Goal: Task Accomplishment & Management: Complete application form

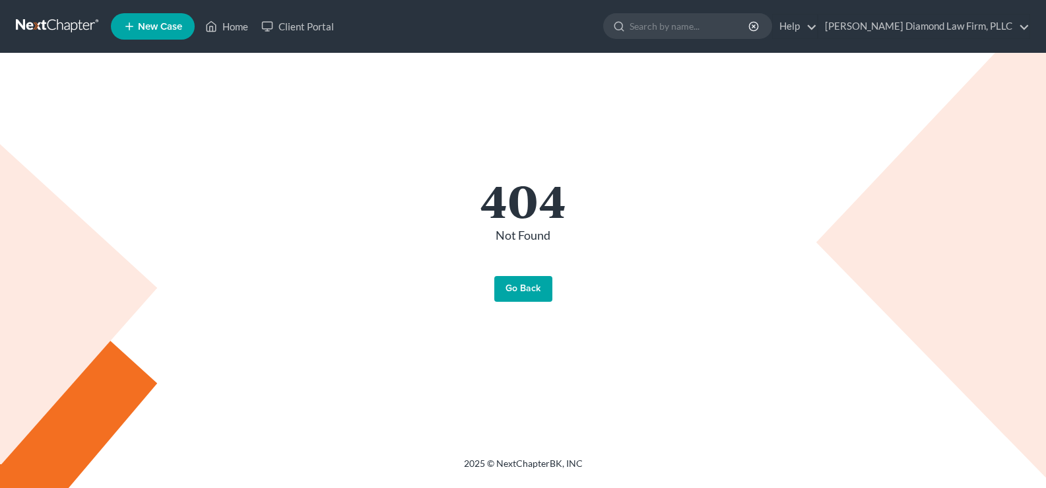
click at [523, 292] on link "Go Back" at bounding box center [523, 289] width 58 height 26
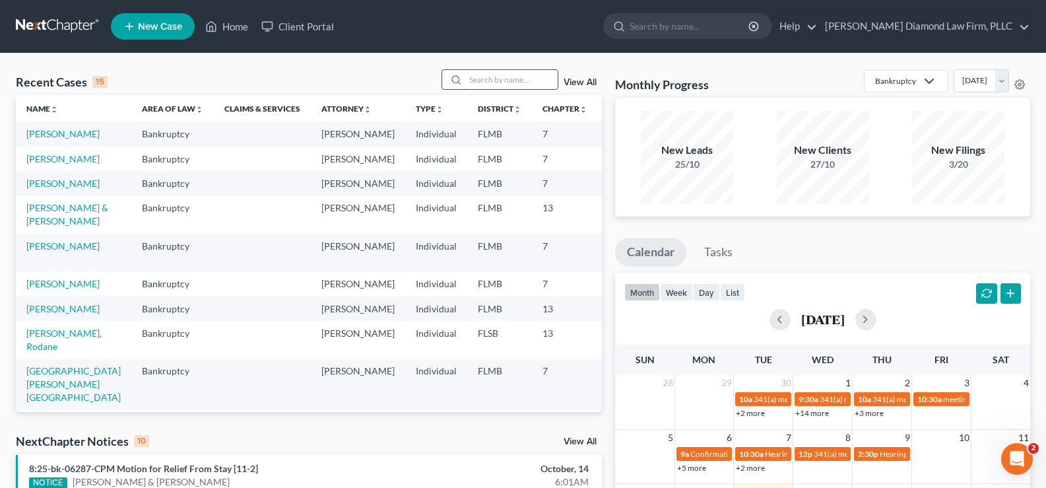
click at [493, 72] on input "search" at bounding box center [511, 79] width 92 height 19
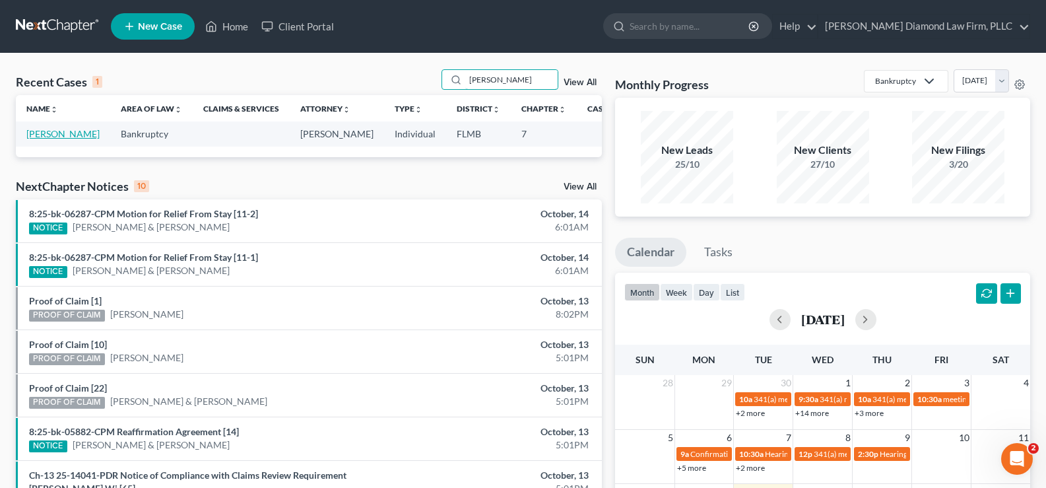
type input "[PERSON_NAME]"
click at [45, 137] on link "[PERSON_NAME]" at bounding box center [62, 133] width 73 height 11
select select "19"
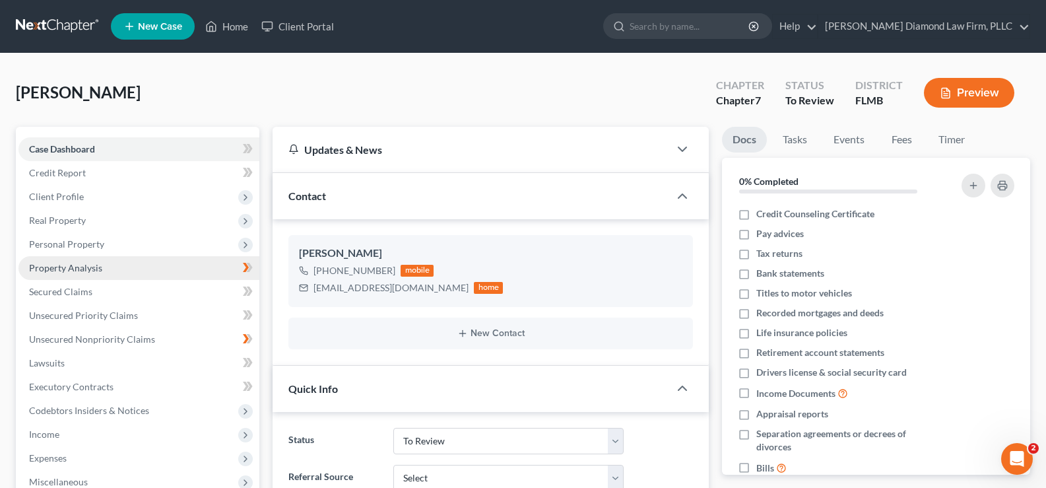
scroll to position [1538, 0]
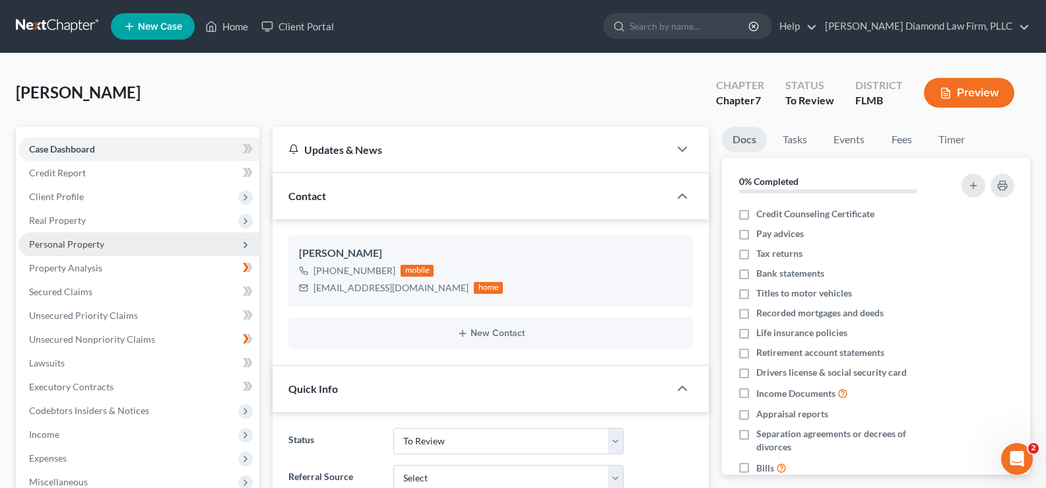
click at [100, 246] on span "Personal Property" at bounding box center [66, 243] width 75 height 11
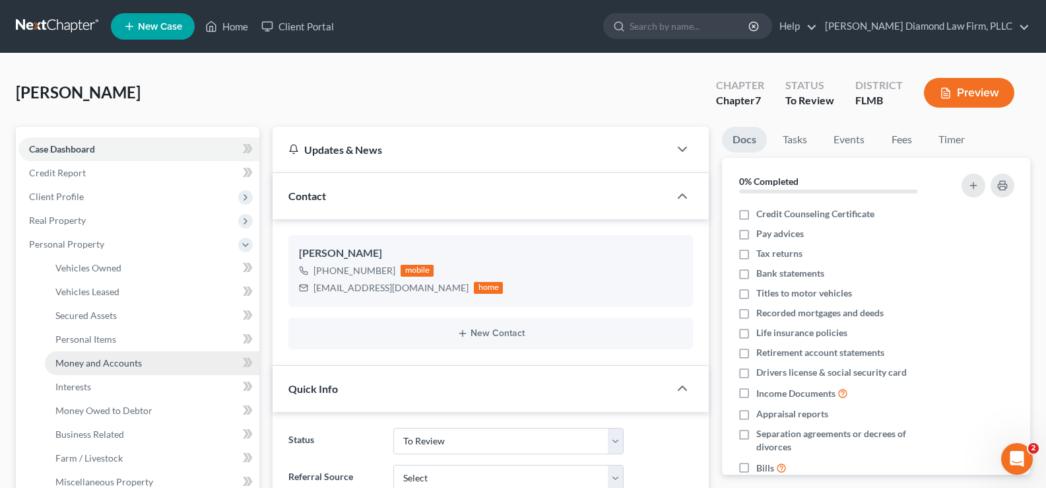
click at [130, 364] on span "Money and Accounts" at bounding box center [98, 362] width 86 height 11
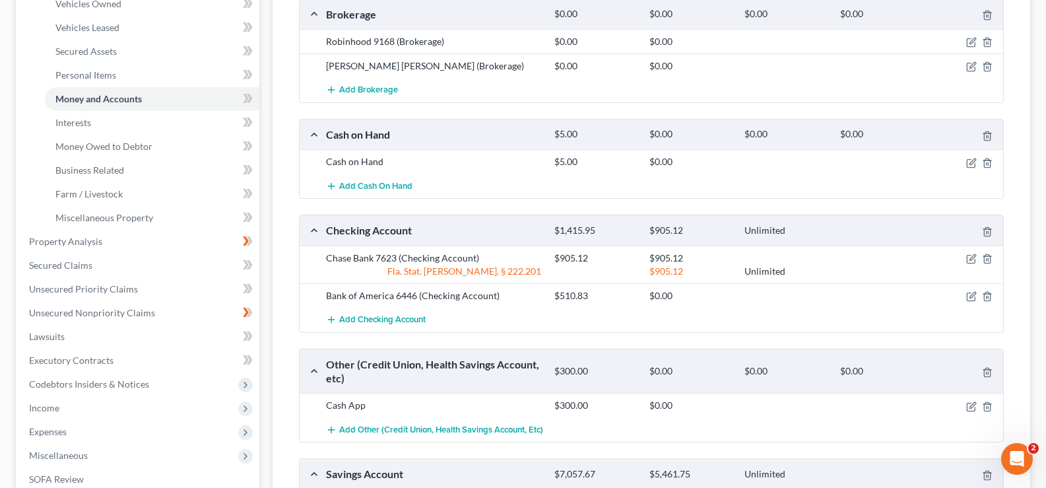
scroll to position [330, 0]
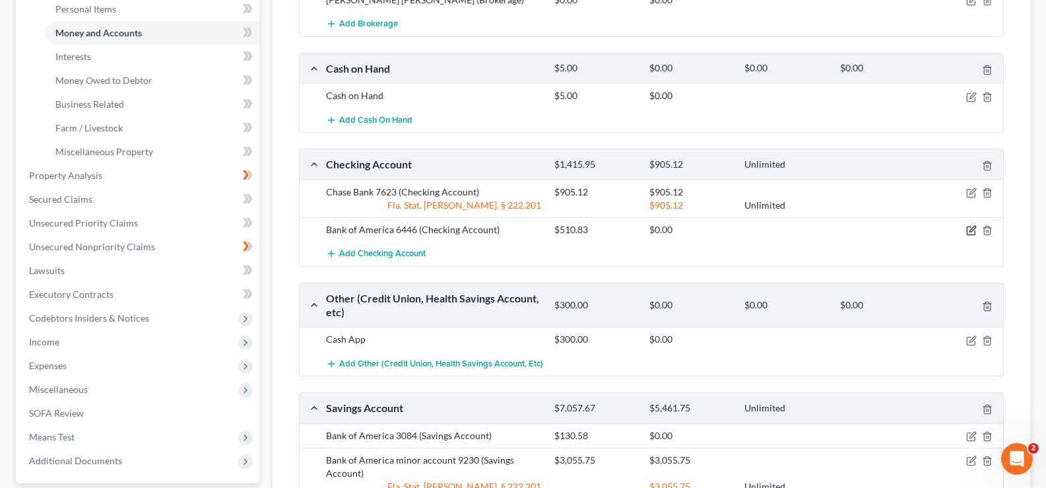
click at [971, 228] on icon "button" at bounding box center [971, 230] width 11 height 11
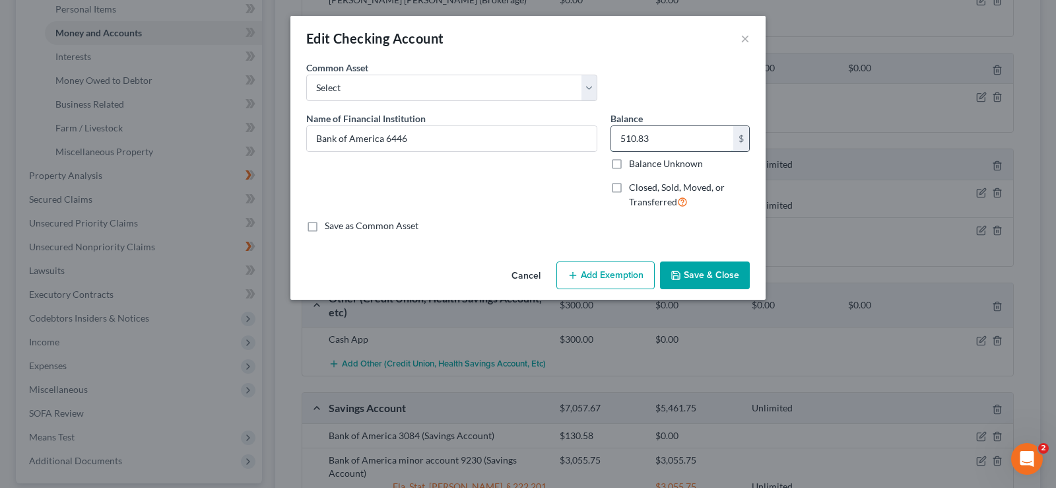
click at [665, 139] on input "510.83" at bounding box center [672, 138] width 122 height 25
type input "359.53"
click at [706, 273] on button "Save & Close" at bounding box center [705, 275] width 90 height 28
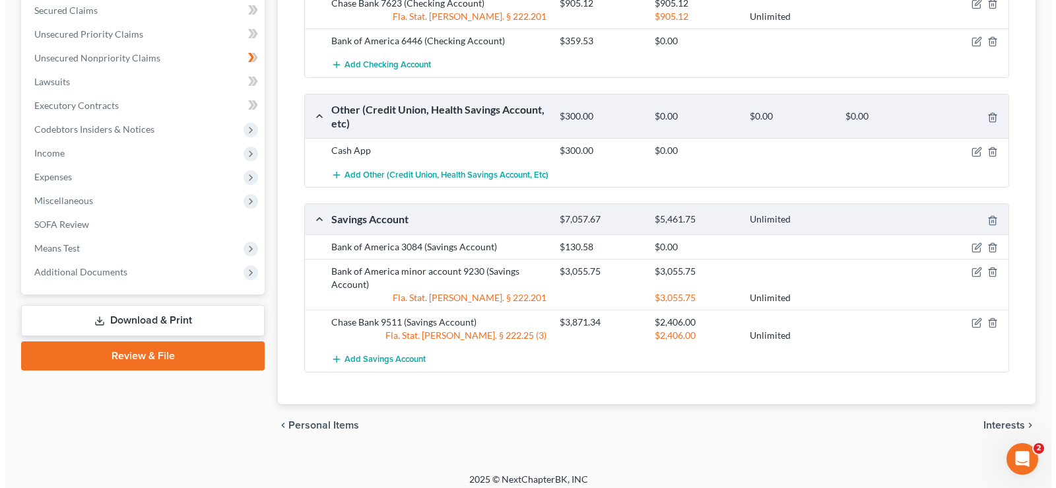
scroll to position [527, 0]
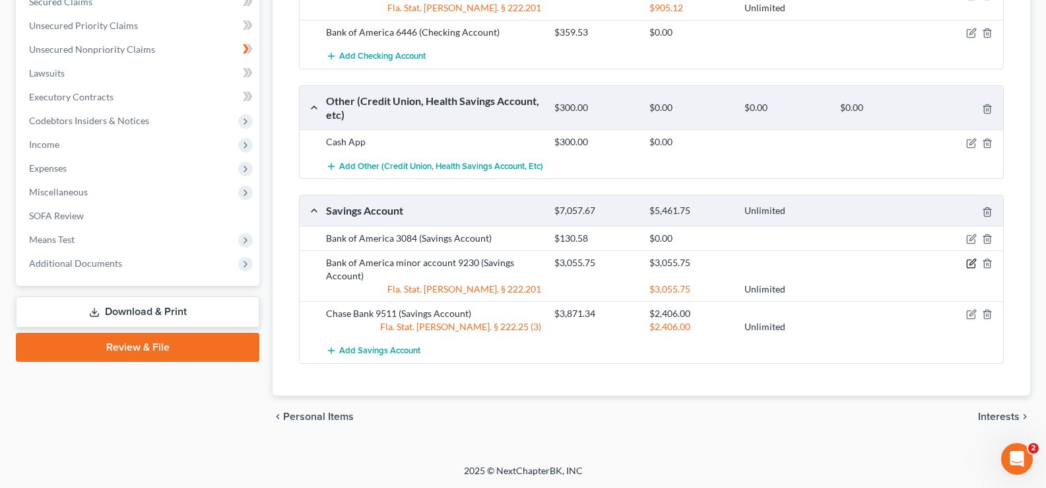
click at [972, 262] on icon "button" at bounding box center [971, 263] width 11 height 11
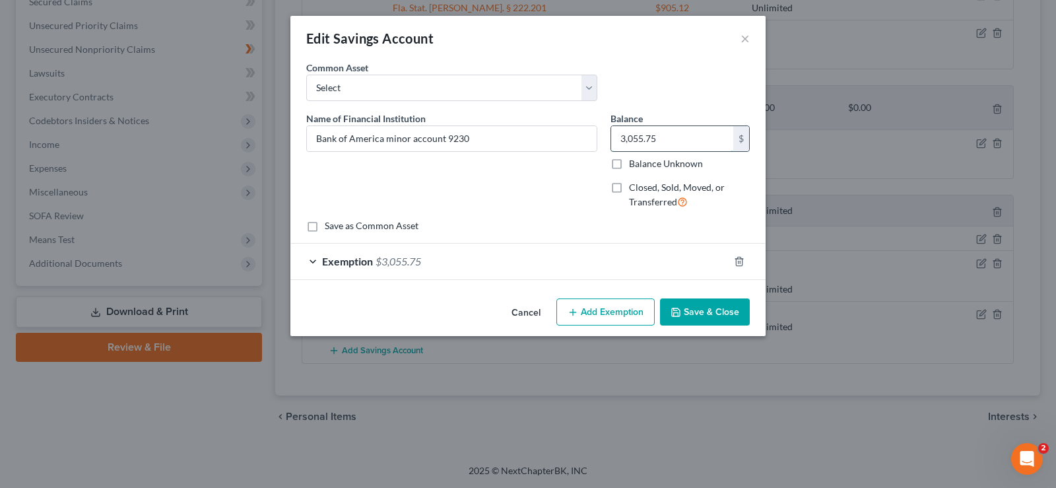
click at [663, 133] on input "3,055.75" at bounding box center [672, 138] width 122 height 25
type input "902.50"
click at [430, 260] on div "Exemption $3,055.75" at bounding box center [509, 261] width 438 height 35
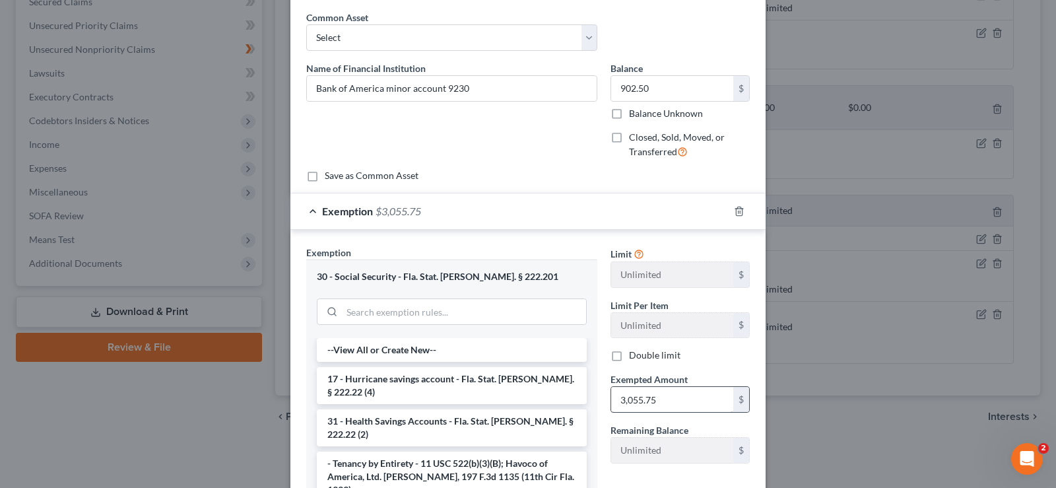
scroll to position [132, 0]
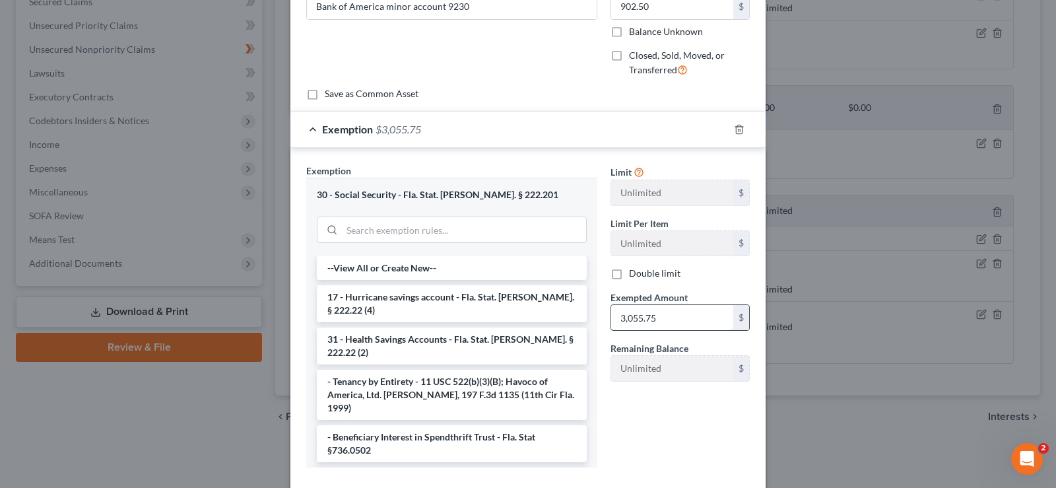
click at [655, 322] on input "3,055.75" at bounding box center [672, 317] width 122 height 25
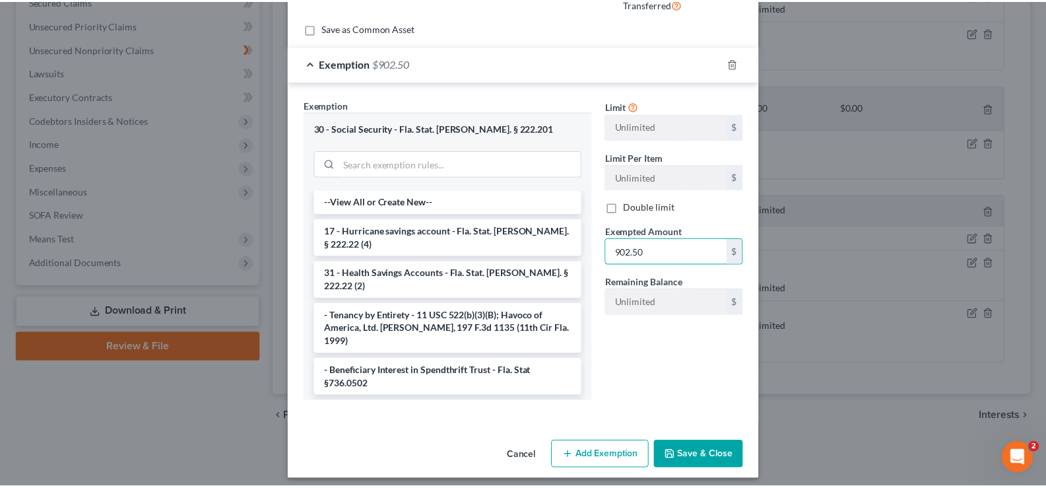
scroll to position [206, 0]
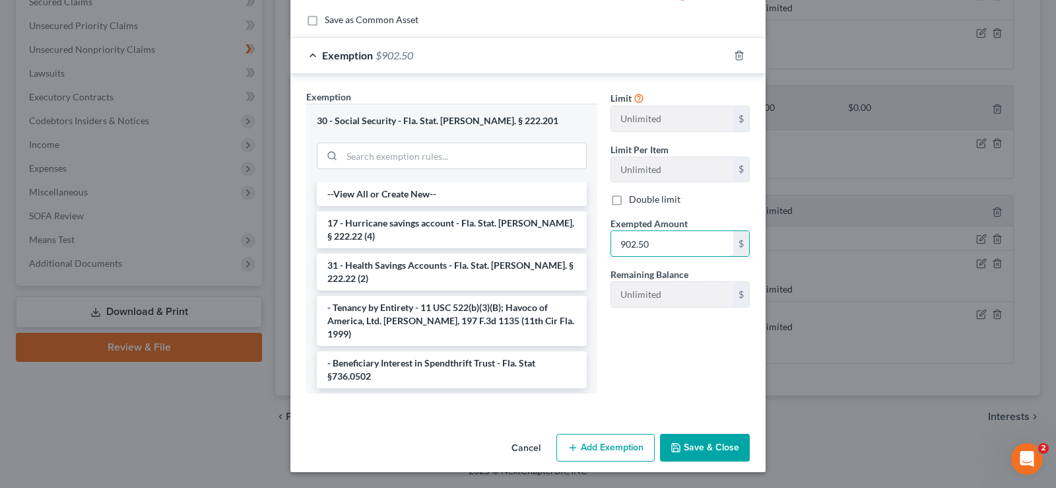
type input "902.50"
click at [714, 445] on button "Save & Close" at bounding box center [705, 448] width 90 height 28
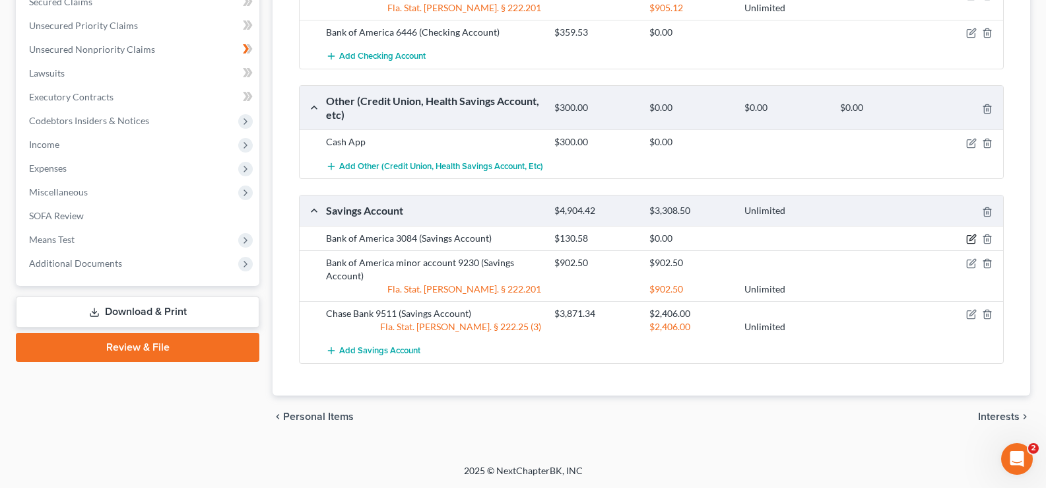
click at [973, 239] on icon "button" at bounding box center [971, 239] width 11 height 11
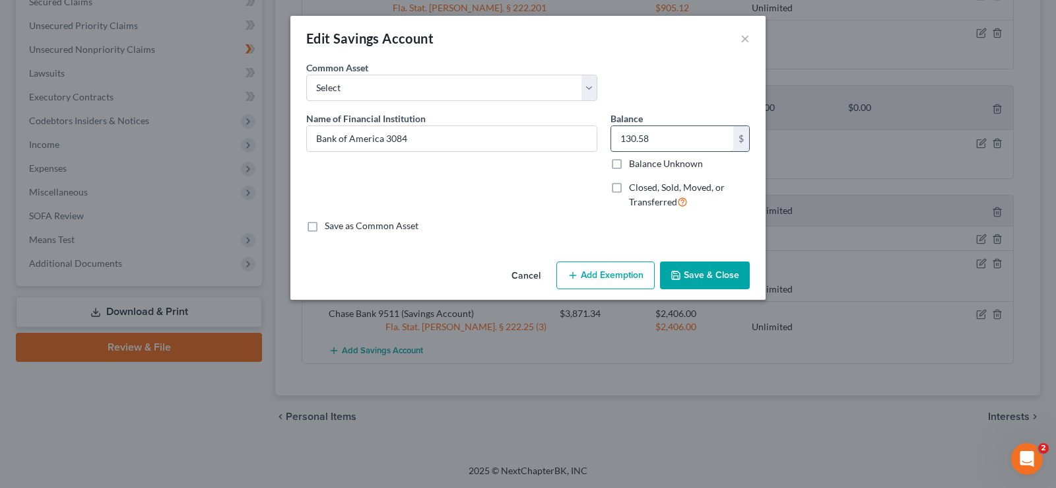
click at [671, 138] on input "130.58" at bounding box center [672, 138] width 122 height 25
type input "19.58"
click at [708, 275] on button "Save & Close" at bounding box center [705, 275] width 90 height 28
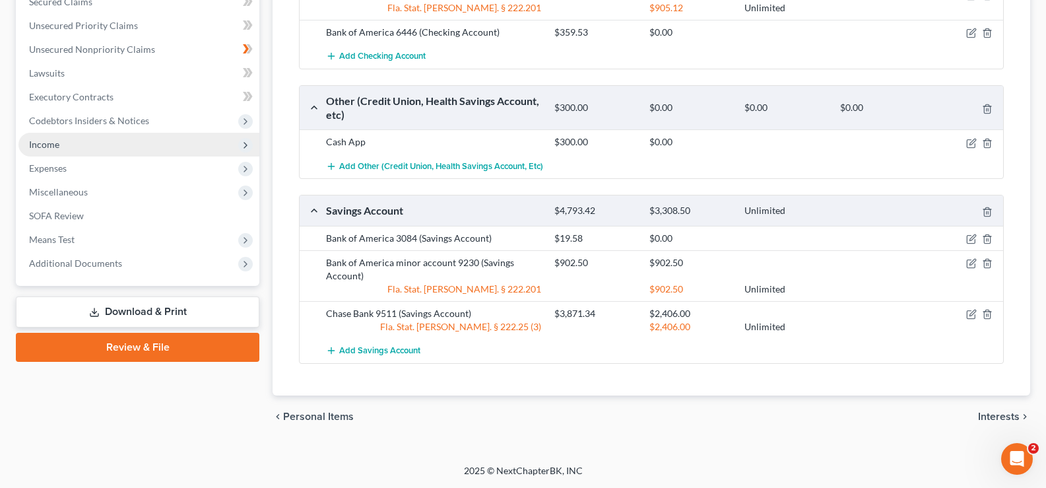
scroll to position [329, 0]
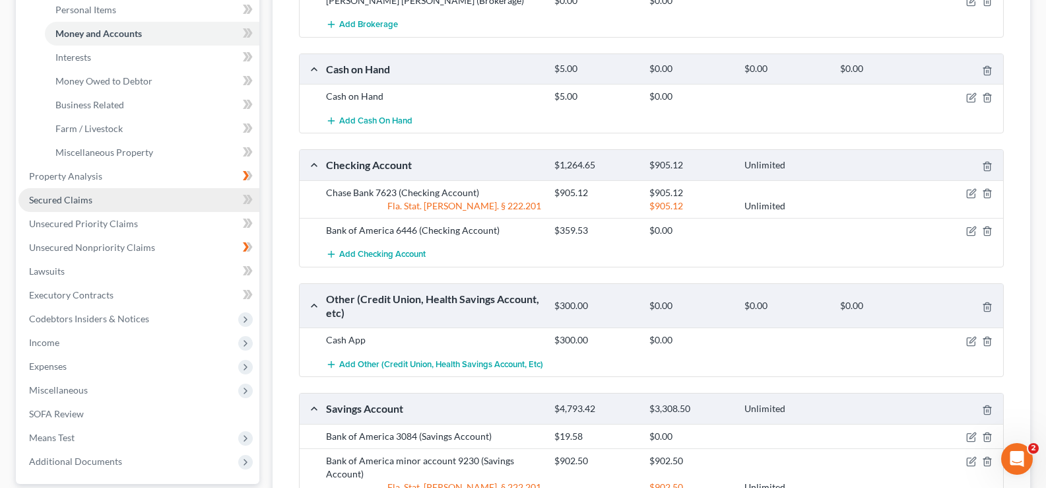
click at [114, 199] on link "Secured Claims" at bounding box center [138, 200] width 241 height 24
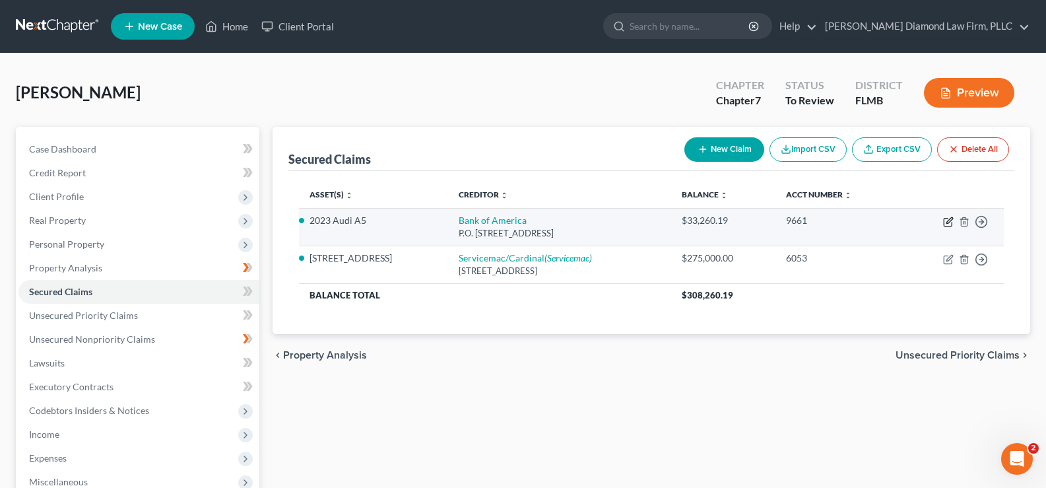
click at [950, 220] on icon "button" at bounding box center [948, 221] width 11 height 11
select select "4"
select select "0"
select select "2"
select select "0"
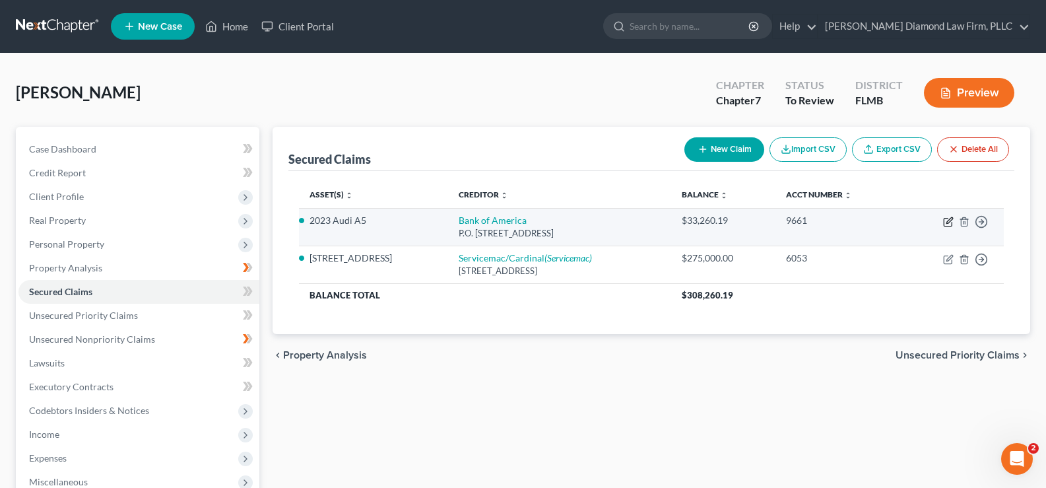
select select "0"
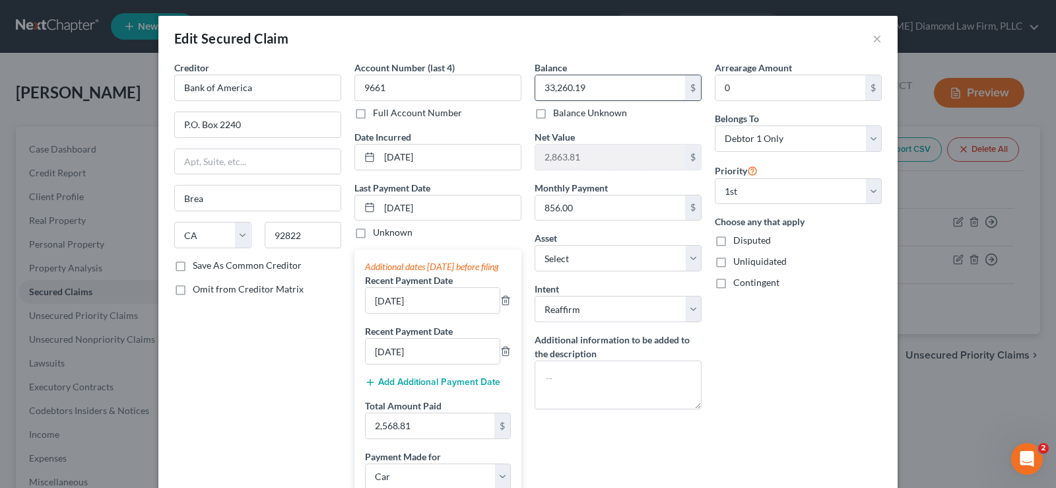
click at [591, 88] on input "33,260.19" at bounding box center [610, 87] width 150 height 25
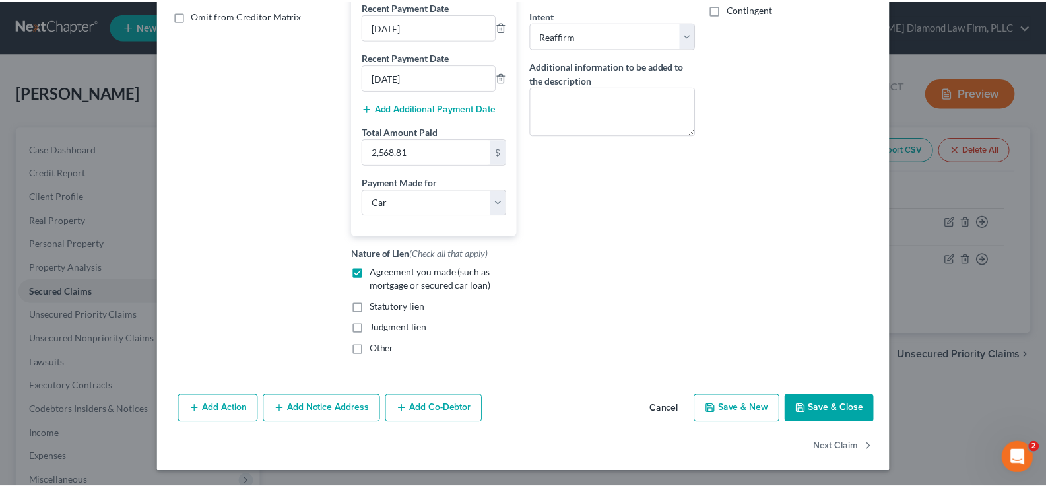
scroll to position [287, 0]
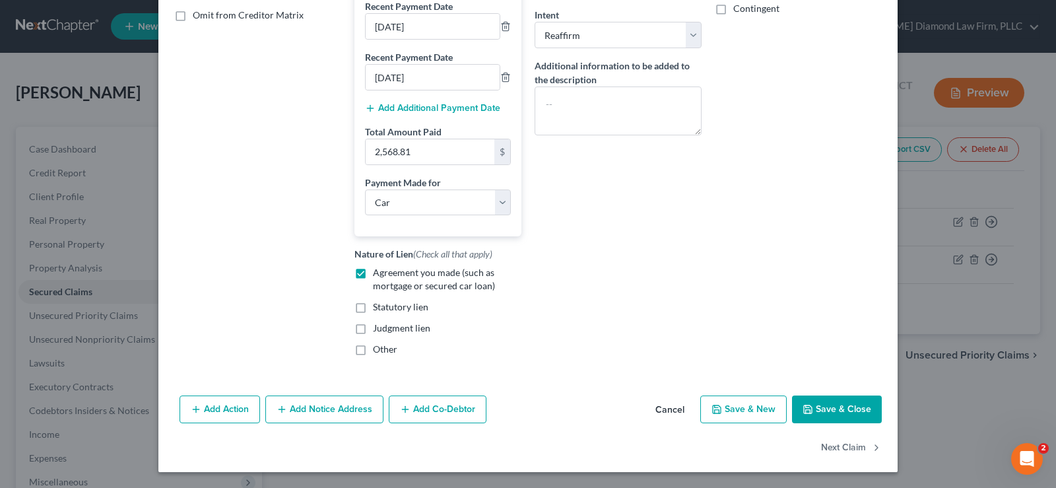
type input "33,728.03"
click at [833, 407] on button "Save & Close" at bounding box center [837, 409] width 90 height 28
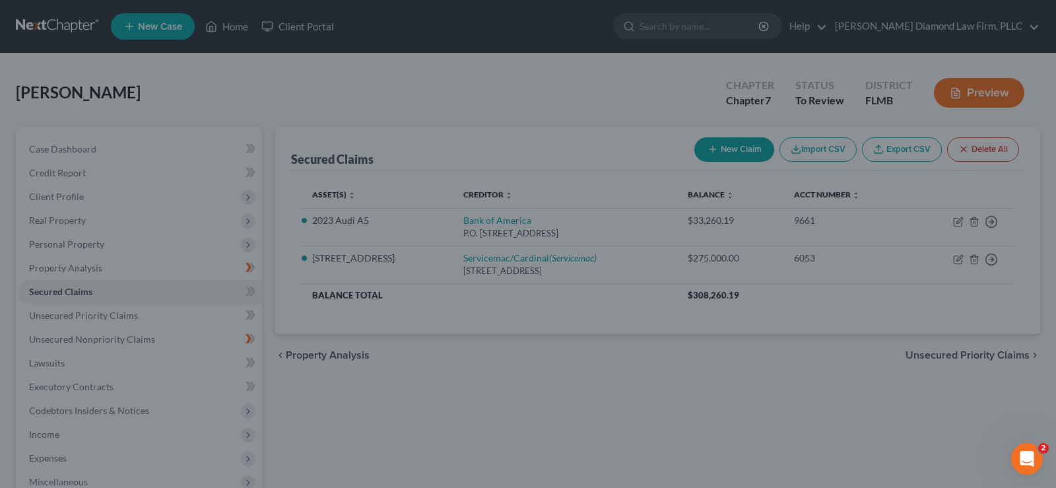
type input "2,395.97"
select select "17"
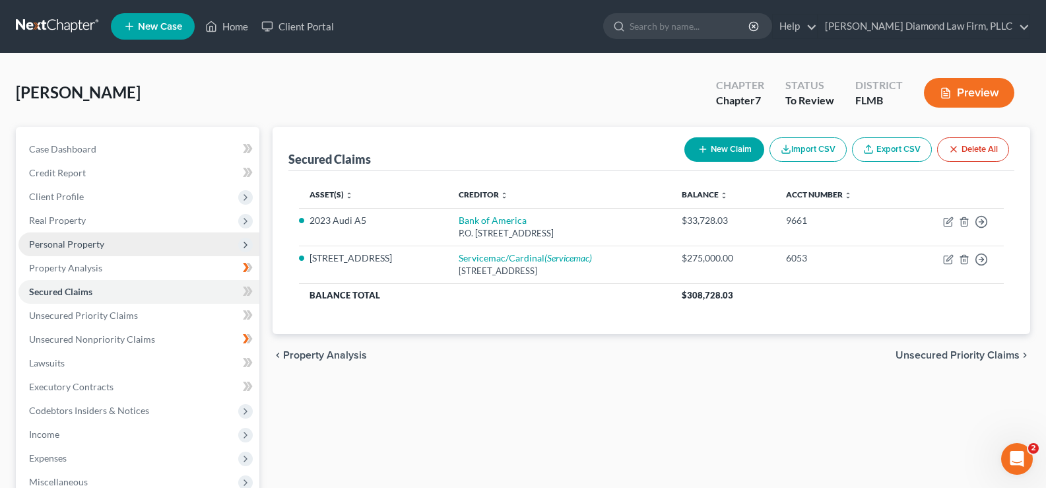
click at [96, 244] on span "Personal Property" at bounding box center [66, 243] width 75 height 11
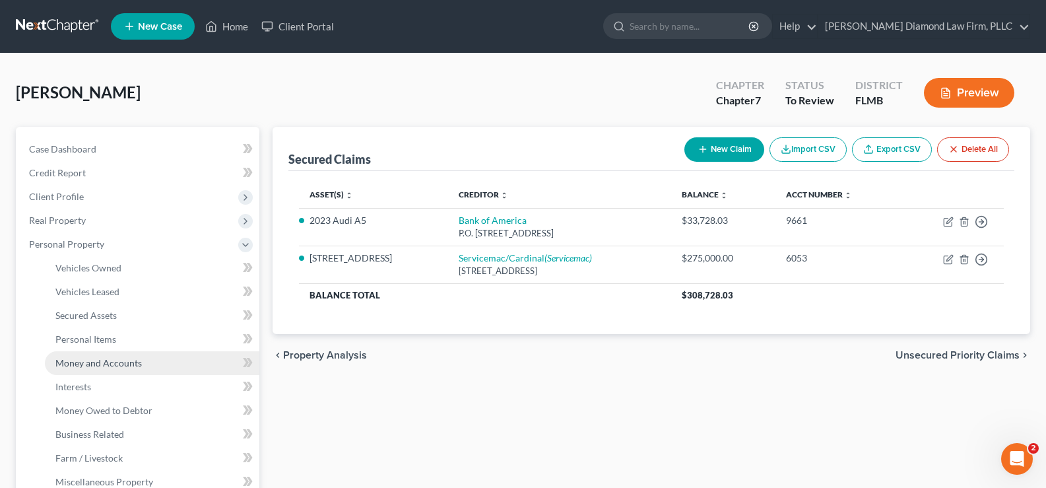
click at [121, 367] on span "Money and Accounts" at bounding box center [98, 362] width 86 height 11
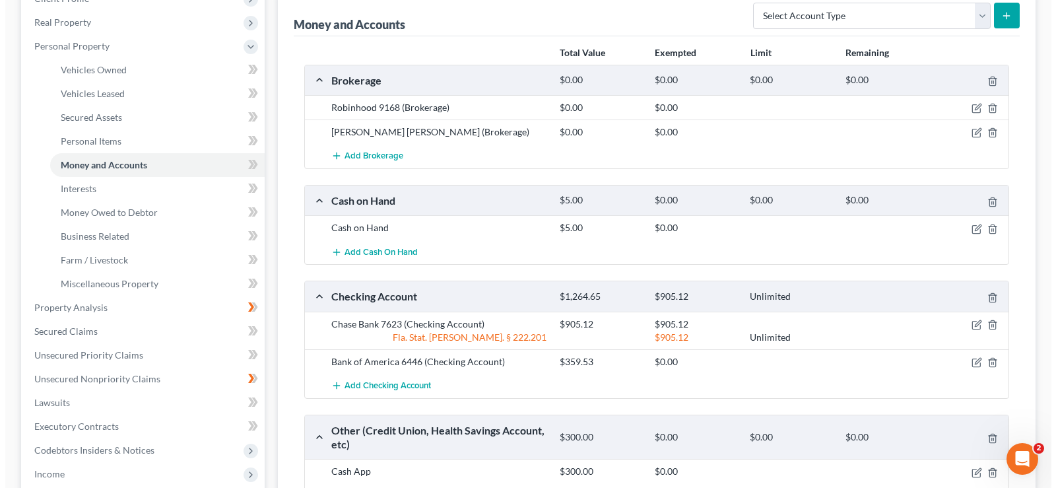
scroll to position [264, 0]
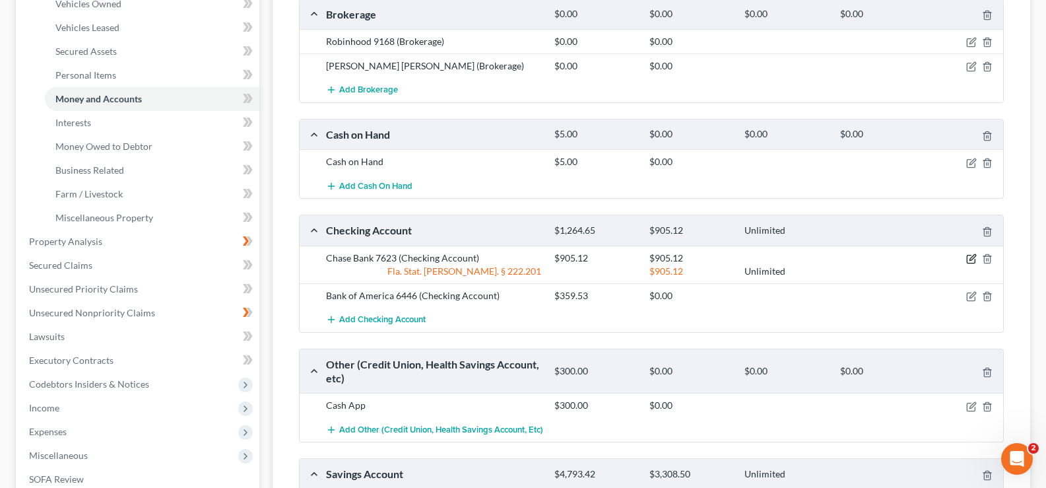
click at [971, 257] on icon "button" at bounding box center [971, 258] width 11 height 11
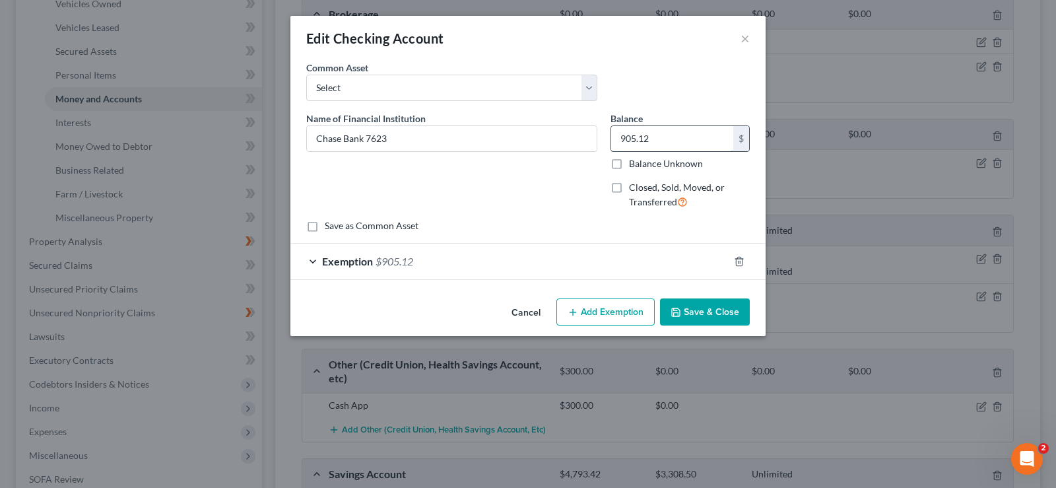
click at [659, 134] on input "905.12" at bounding box center [672, 138] width 122 height 25
type input "47.98"
click at [442, 262] on div "Exemption $905.12" at bounding box center [509, 261] width 438 height 35
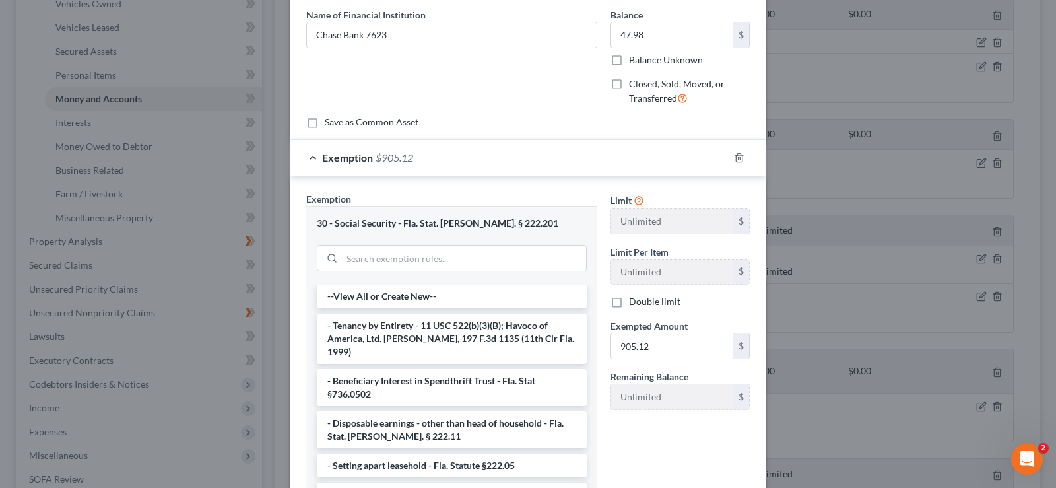
scroll to position [132, 0]
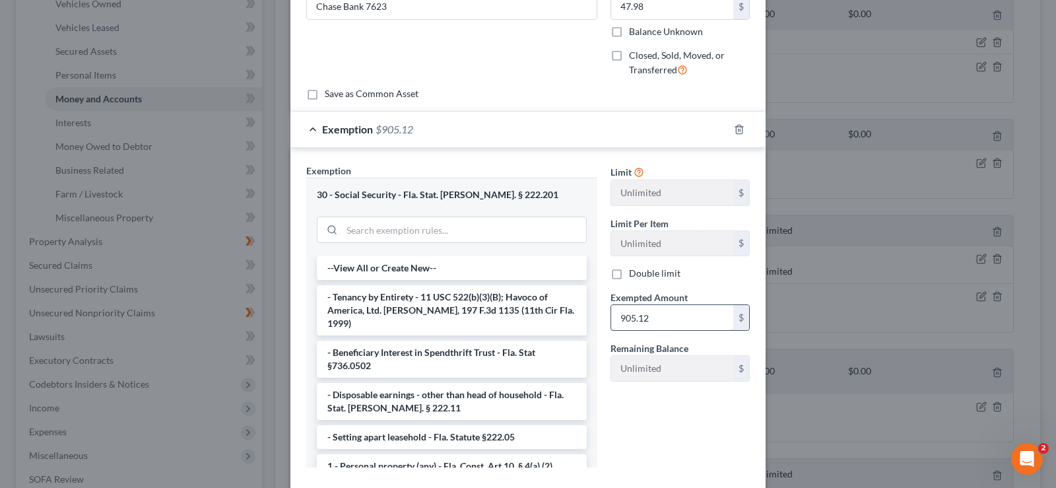
click at [659, 313] on input "905.12" at bounding box center [672, 317] width 122 height 25
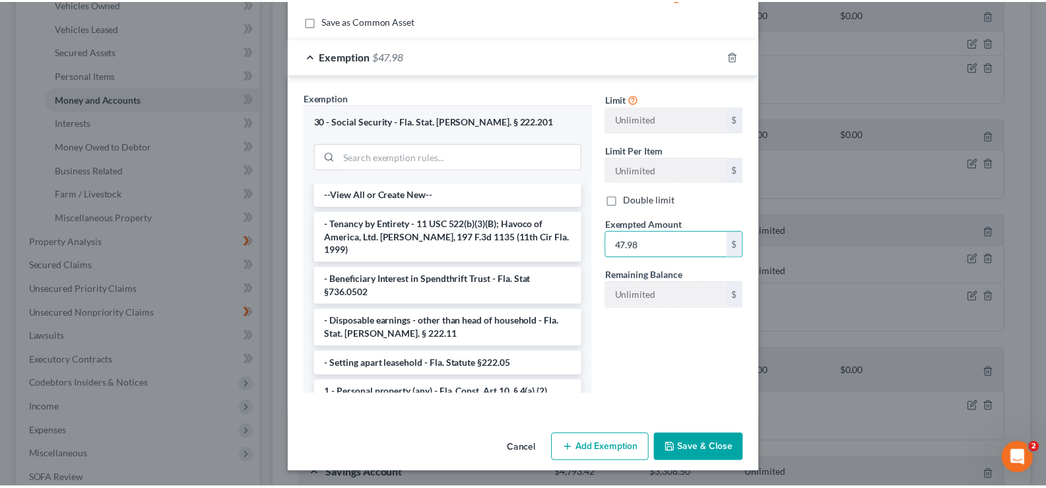
scroll to position [206, 0]
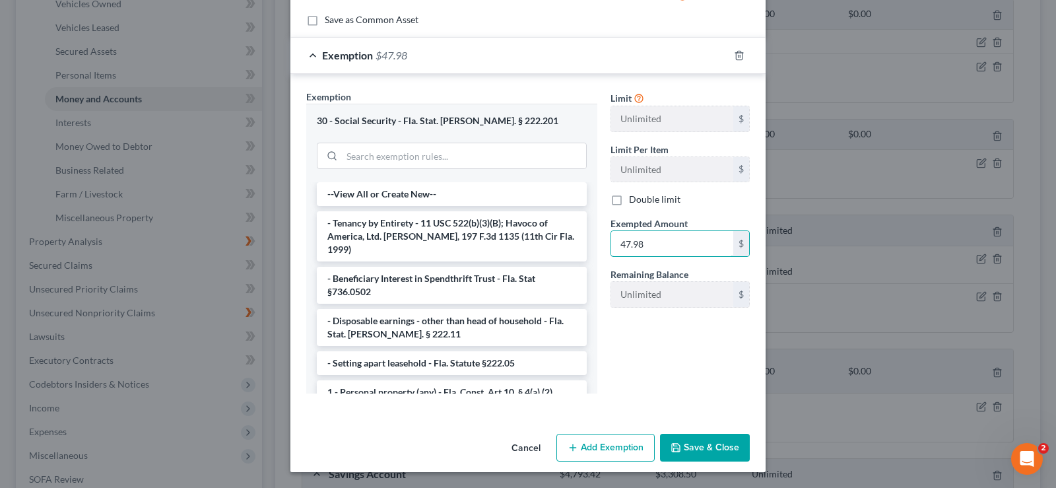
type input "47.98"
click at [708, 442] on button "Save & Close" at bounding box center [705, 448] width 90 height 28
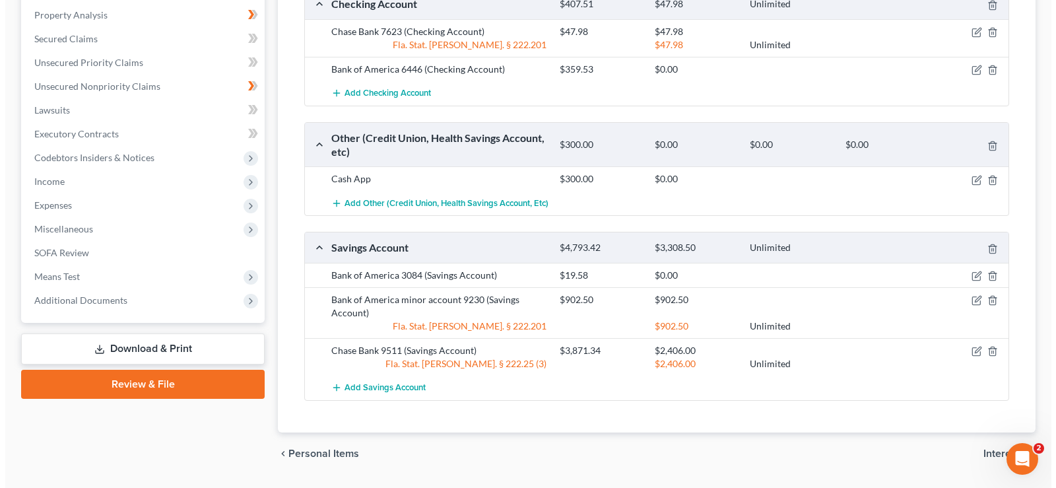
scroll to position [527, 0]
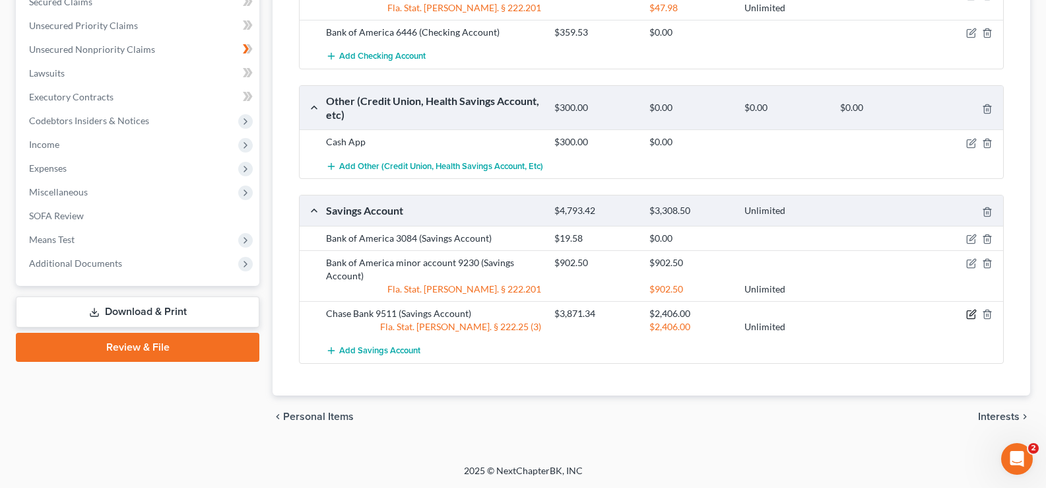
click at [973, 313] on icon "button" at bounding box center [973, 313] width 6 height 6
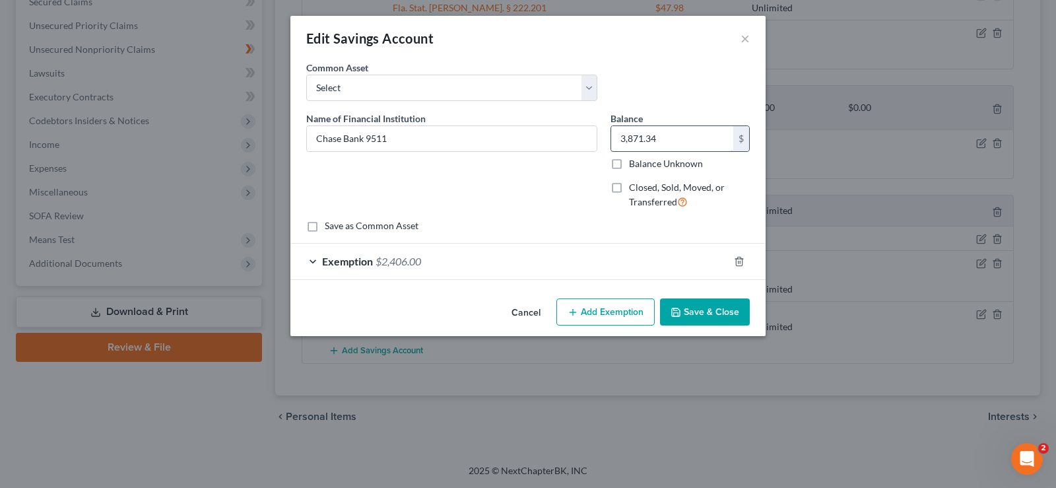
click at [680, 135] on input "3,871.34" at bounding box center [672, 138] width 122 height 25
type input "1,471.34"
click at [409, 265] on span "$2,406.00" at bounding box center [399, 261] width 46 height 13
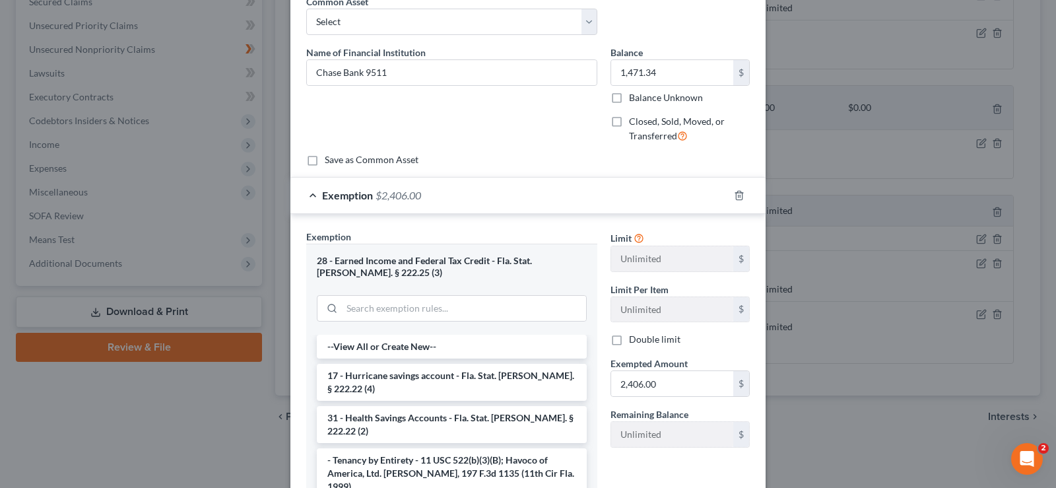
scroll to position [198, 0]
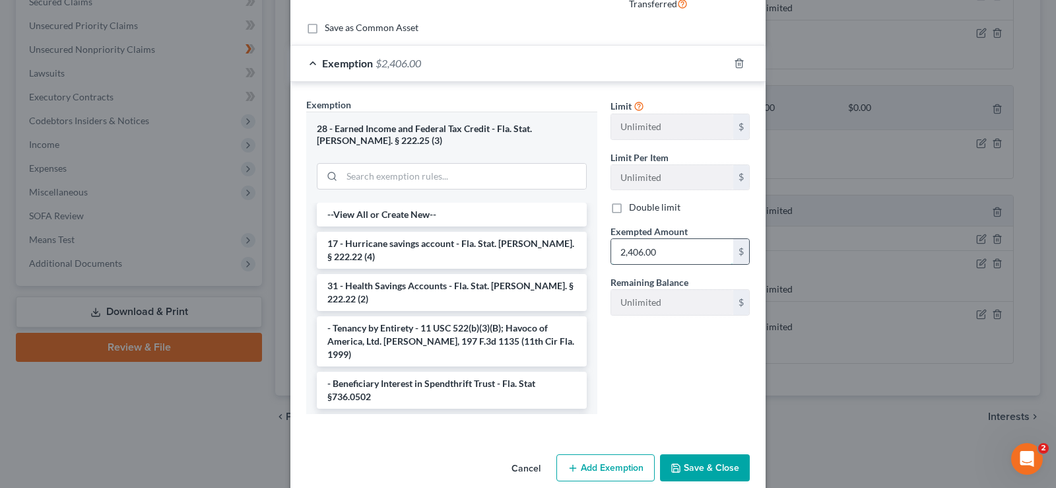
click at [655, 252] on input "2,406.00" at bounding box center [672, 251] width 122 height 25
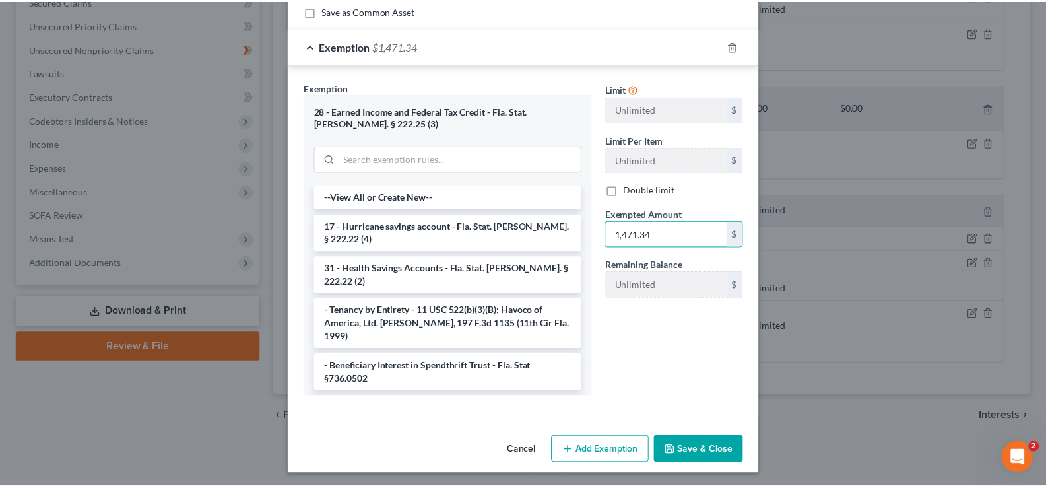
scroll to position [218, 0]
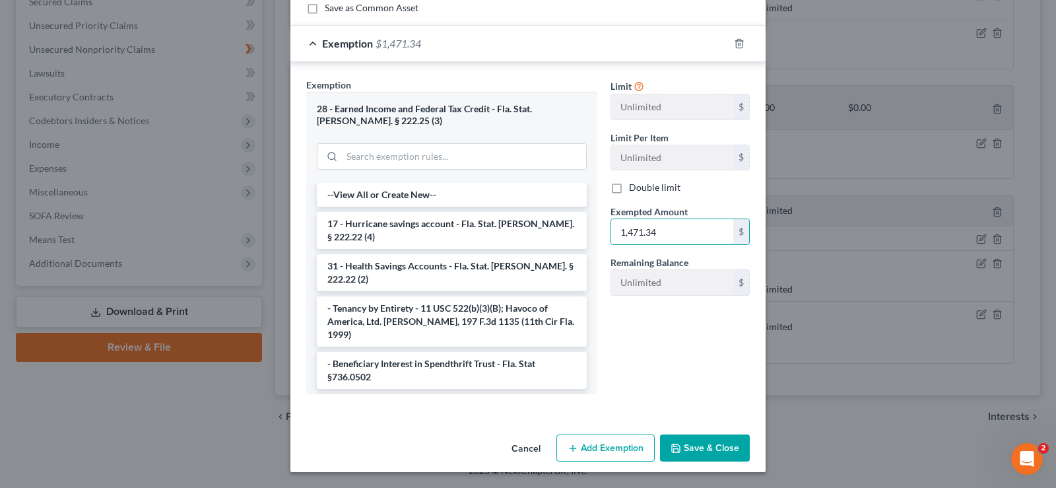
type input "1,471.34"
click at [712, 444] on button "Save & Close" at bounding box center [705, 448] width 90 height 28
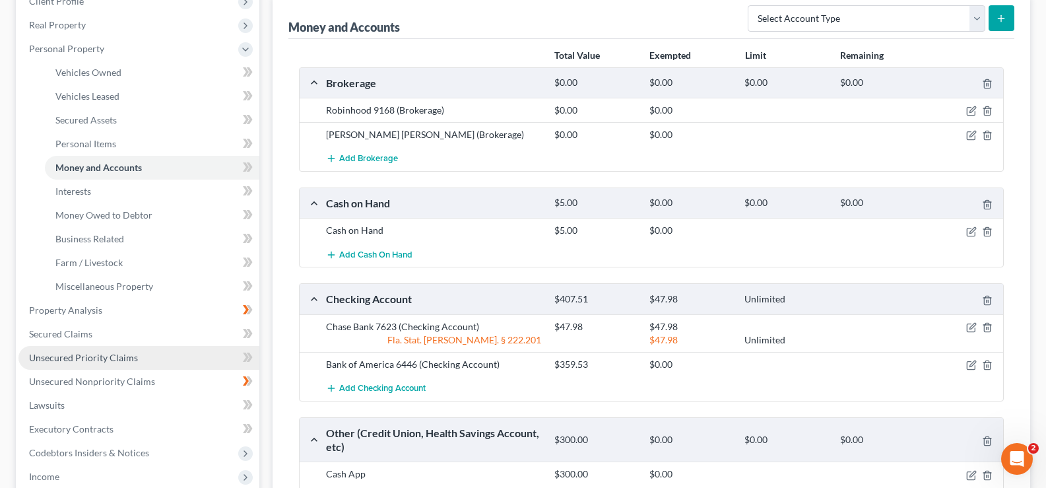
scroll to position [197, 0]
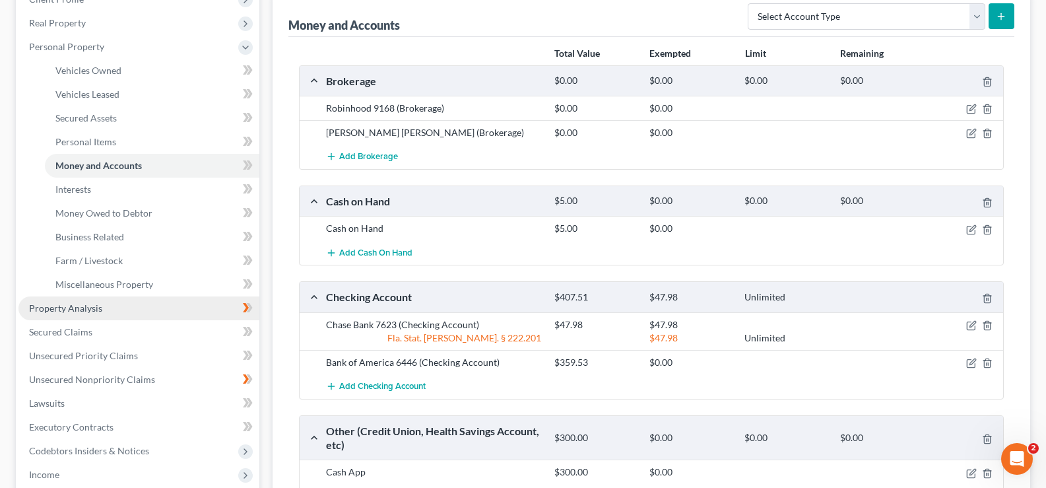
click at [67, 308] on span "Property Analysis" at bounding box center [65, 307] width 73 height 11
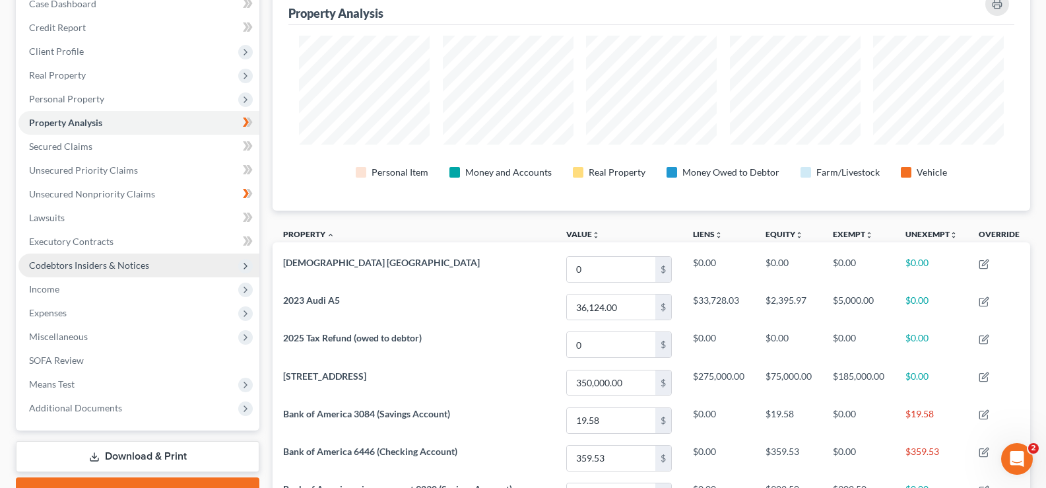
scroll to position [66, 0]
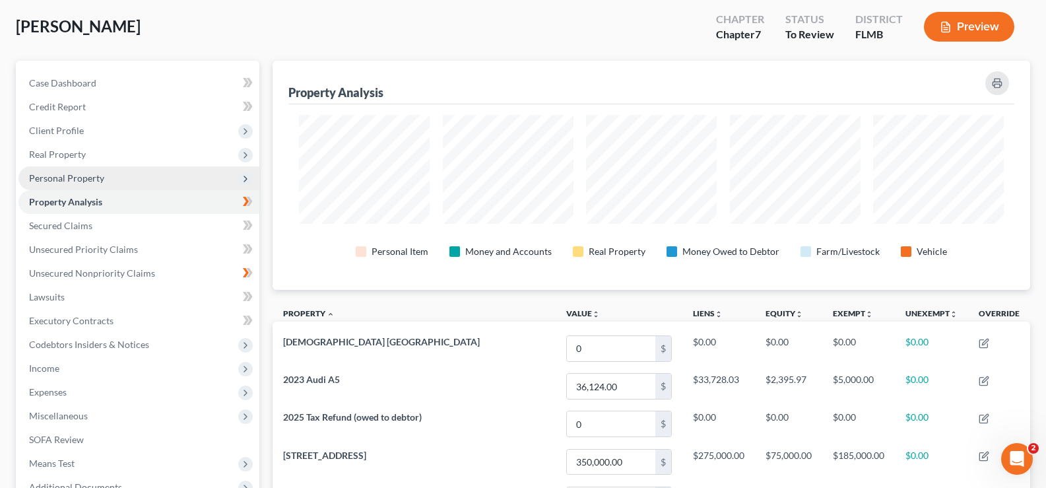
click at [96, 185] on span "Personal Property" at bounding box center [138, 178] width 241 height 24
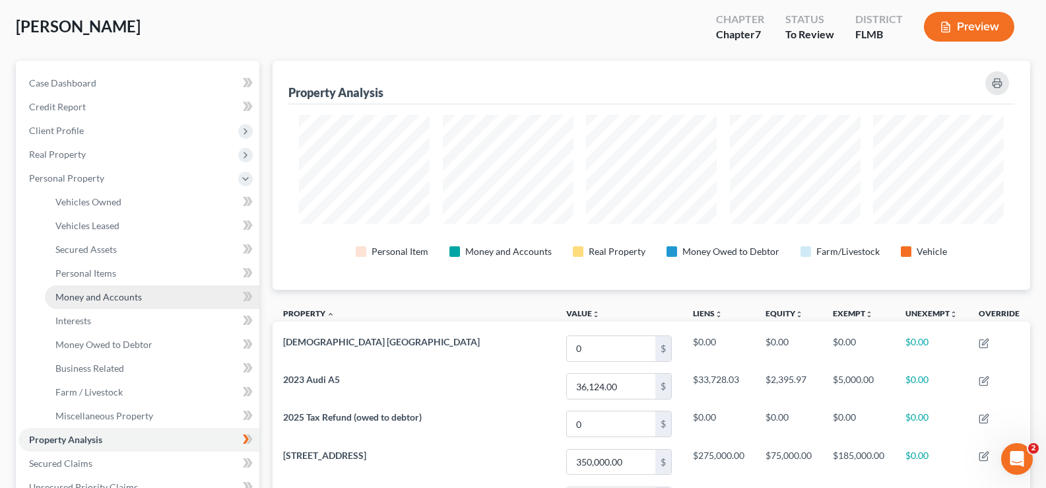
click at [108, 294] on span "Money and Accounts" at bounding box center [98, 296] width 86 height 11
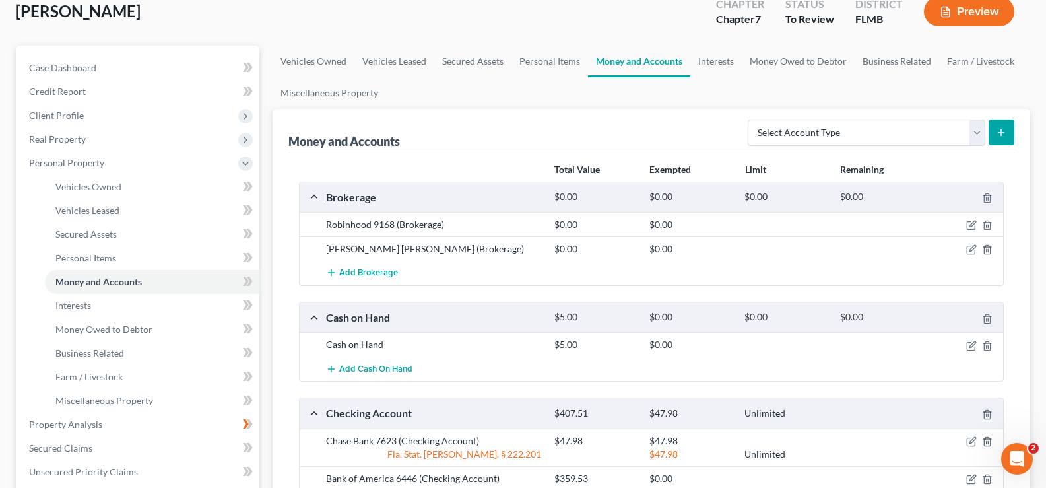
scroll to position [264, 0]
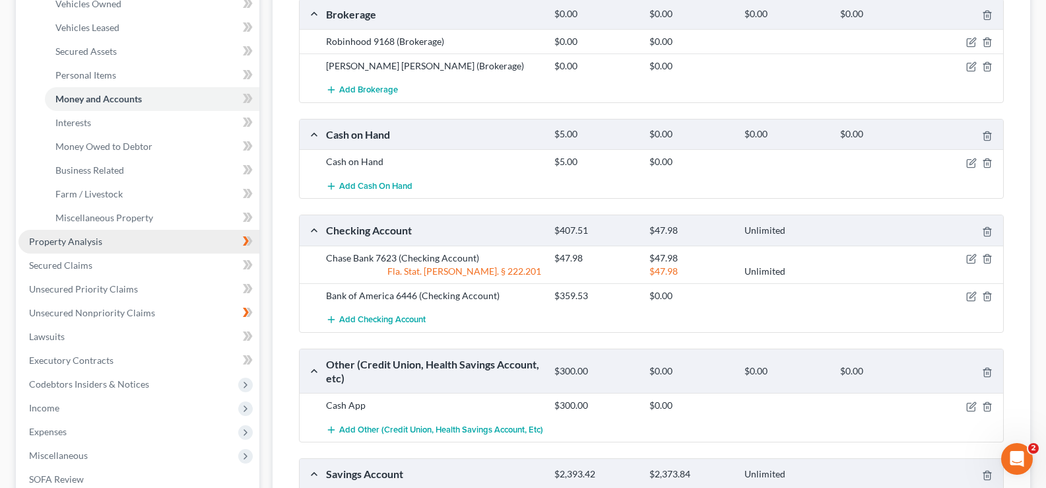
click at [85, 237] on span "Property Analysis" at bounding box center [65, 241] width 73 height 11
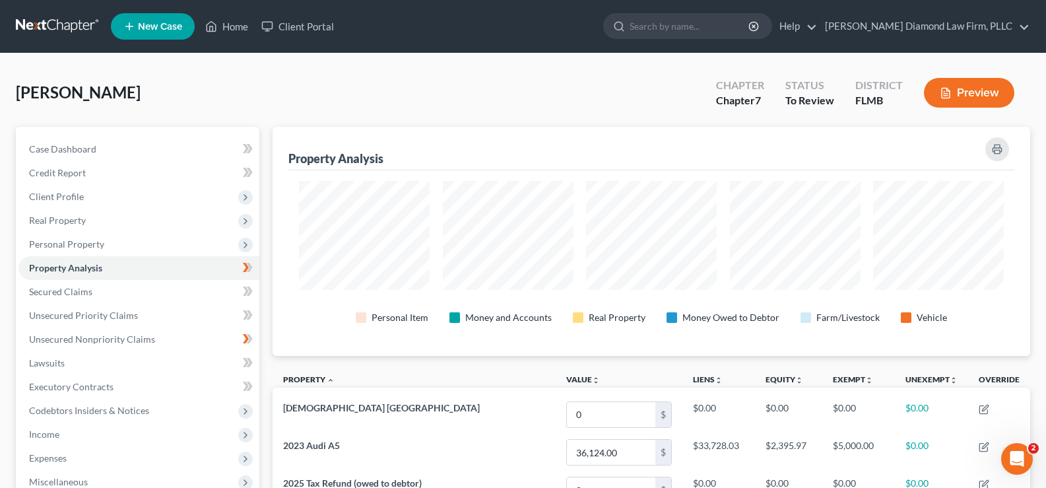
scroll to position [229, 758]
click at [89, 248] on span "Personal Property" at bounding box center [66, 243] width 75 height 11
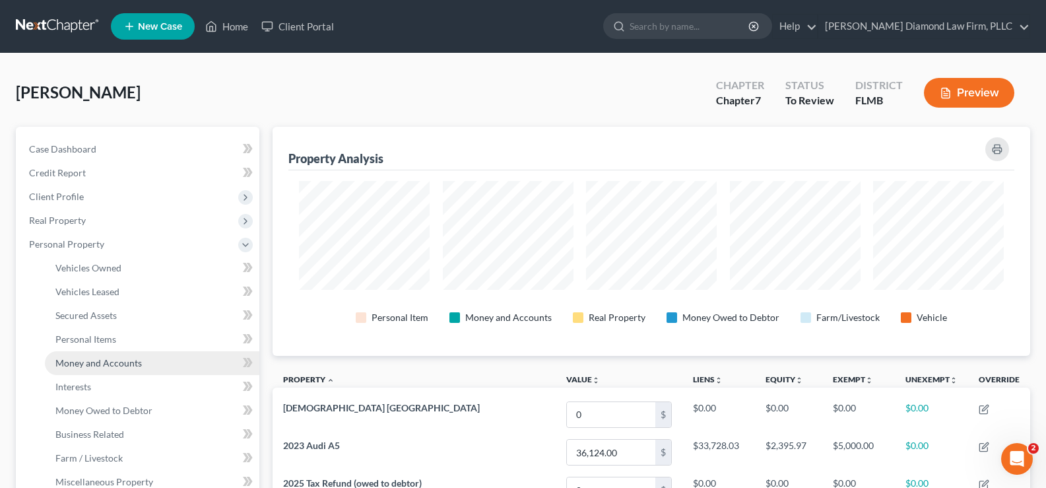
click at [106, 358] on span "Money and Accounts" at bounding box center [98, 362] width 86 height 11
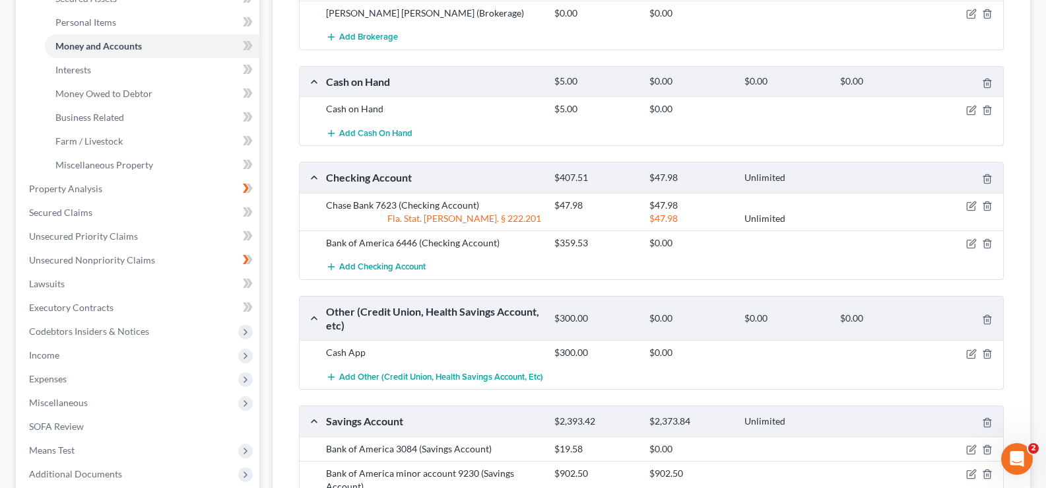
scroll to position [330, 0]
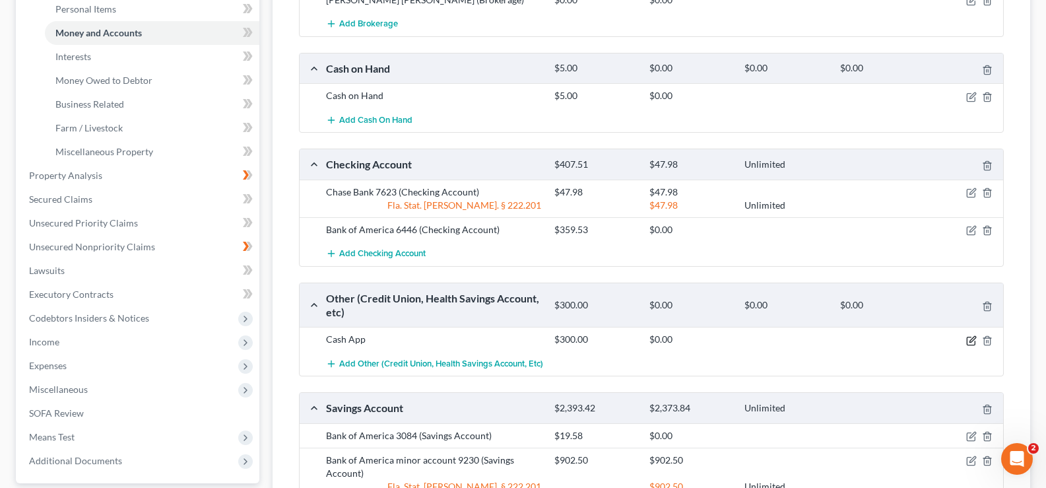
click at [973, 341] on icon "button" at bounding box center [971, 340] width 11 height 11
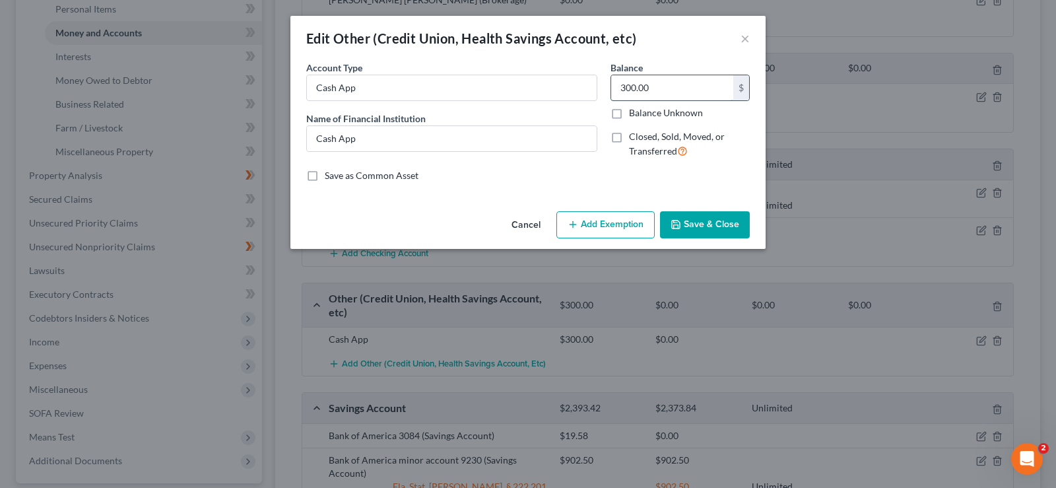
click at [625, 82] on input "300.00" at bounding box center [672, 87] width 122 height 25
type input "100"
click at [723, 226] on button "Save & Close" at bounding box center [705, 225] width 90 height 28
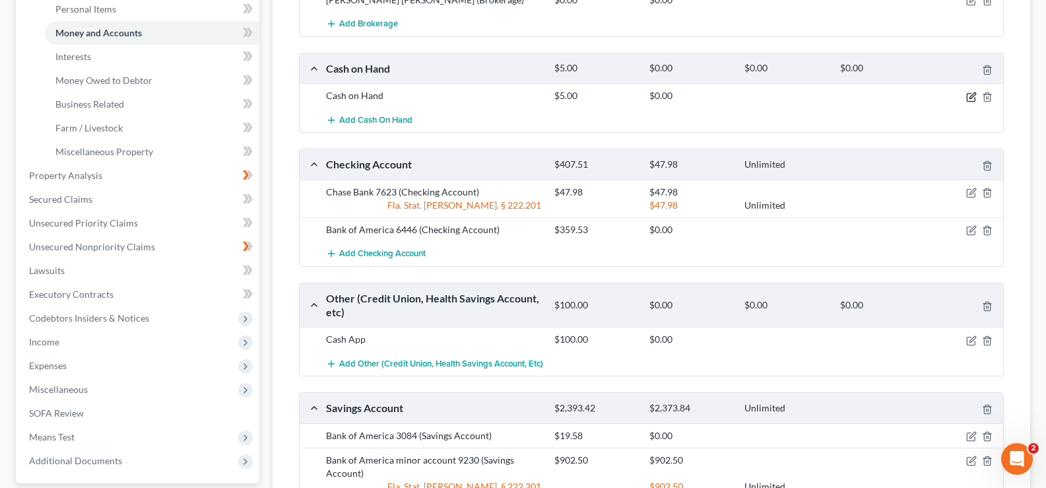
click at [969, 93] on icon "button" at bounding box center [971, 97] width 8 height 8
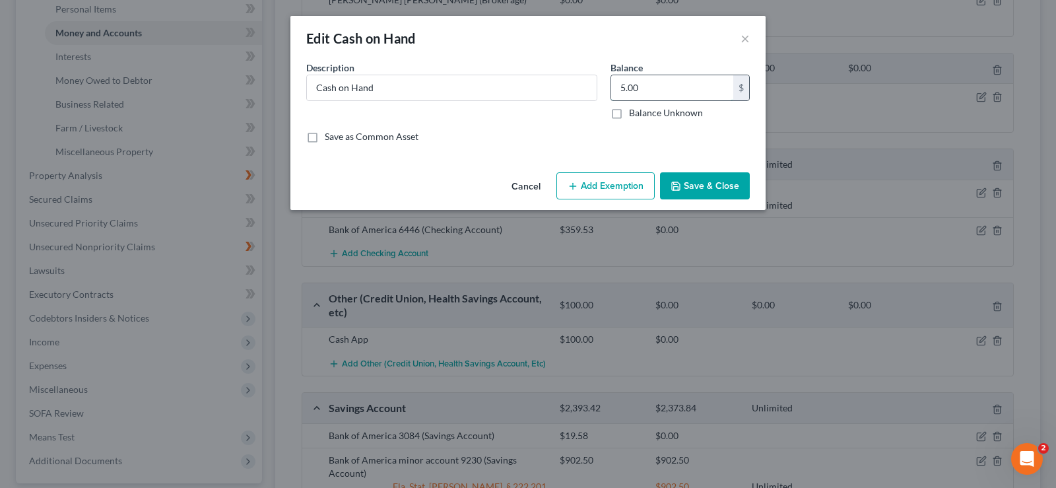
click at [616, 86] on input "5.00" at bounding box center [672, 87] width 122 height 25
type input "15.00"
click at [723, 191] on button "Save & Close" at bounding box center [705, 186] width 90 height 28
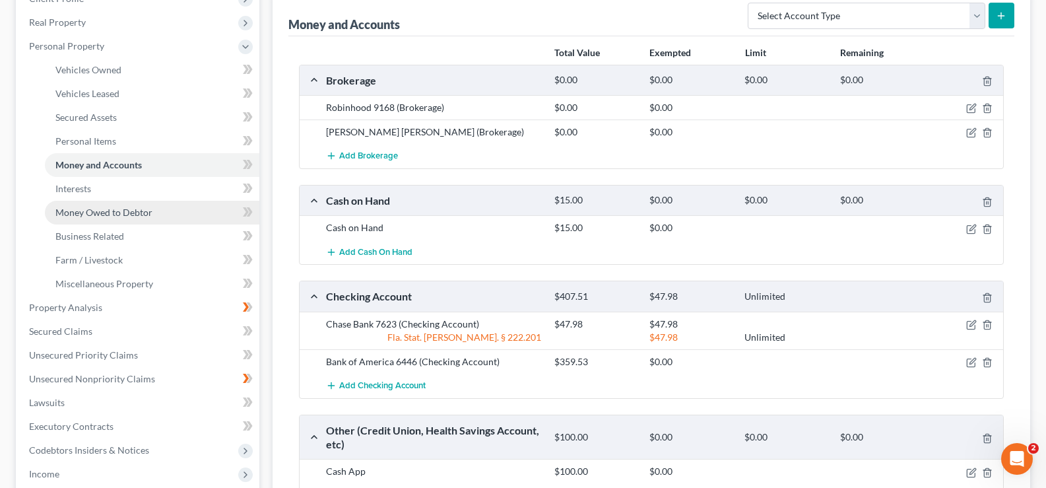
scroll to position [0, 0]
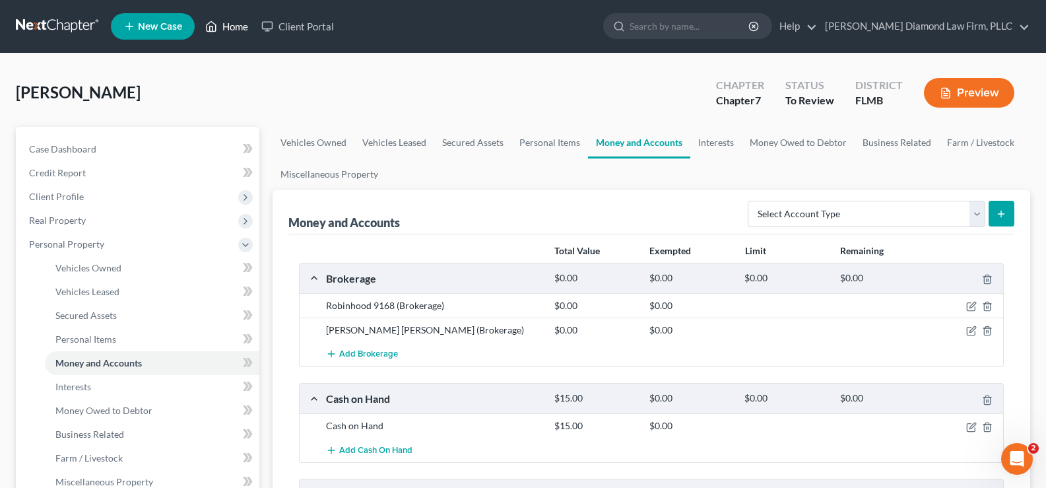
click at [238, 24] on link "Home" at bounding box center [227, 27] width 56 height 24
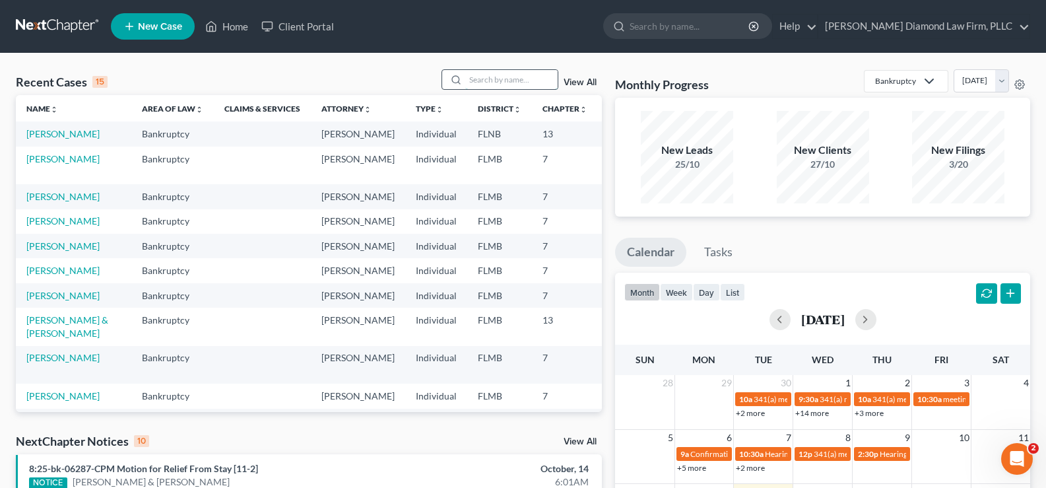
click at [502, 77] on input "search" at bounding box center [511, 79] width 92 height 19
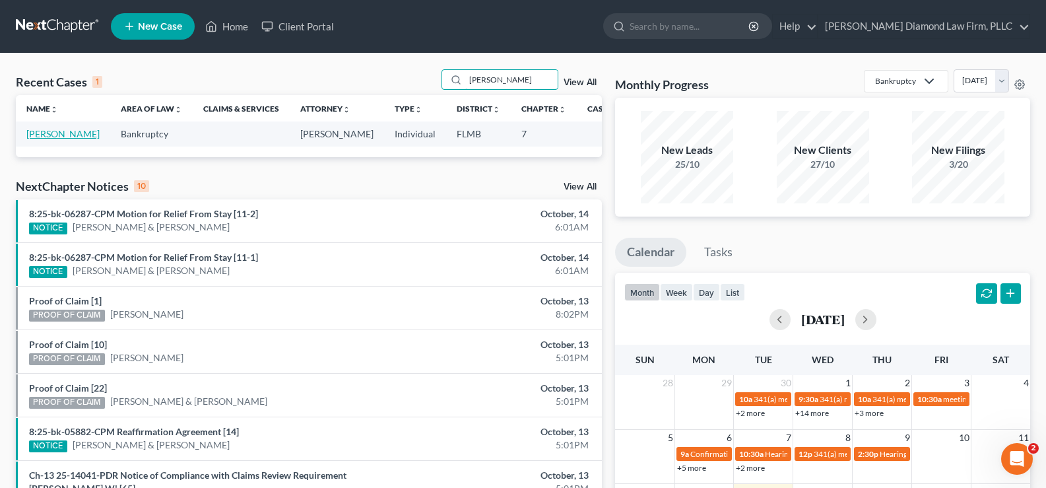
type input "[PERSON_NAME]"
click at [40, 139] on link "[PERSON_NAME]" at bounding box center [62, 133] width 73 height 11
select select "7"
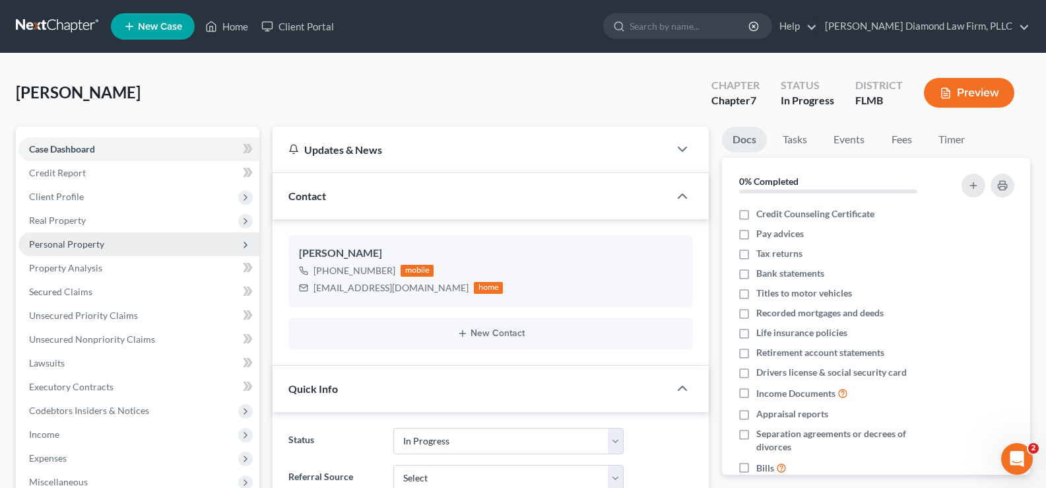
click at [84, 242] on span "Personal Property" at bounding box center [66, 243] width 75 height 11
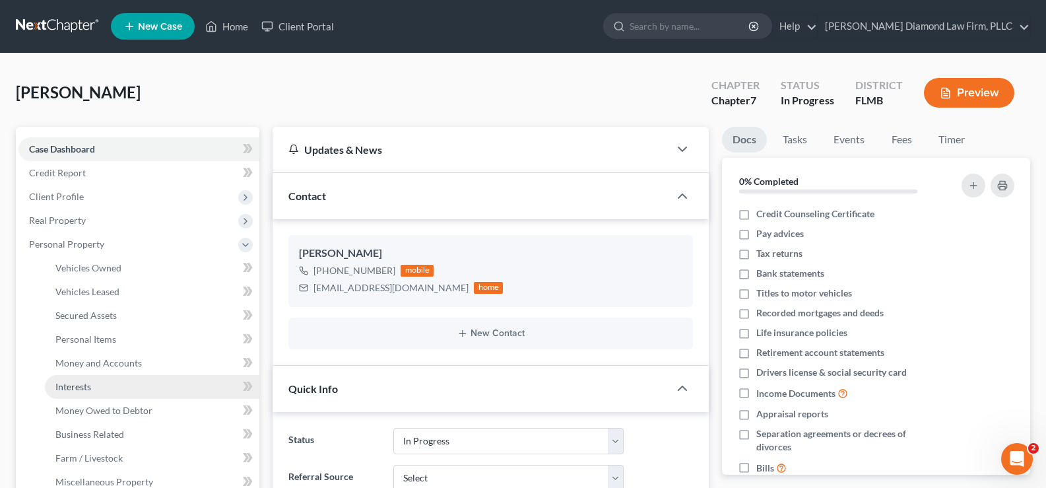
click at [85, 391] on span "Interests" at bounding box center [73, 386] width 36 height 11
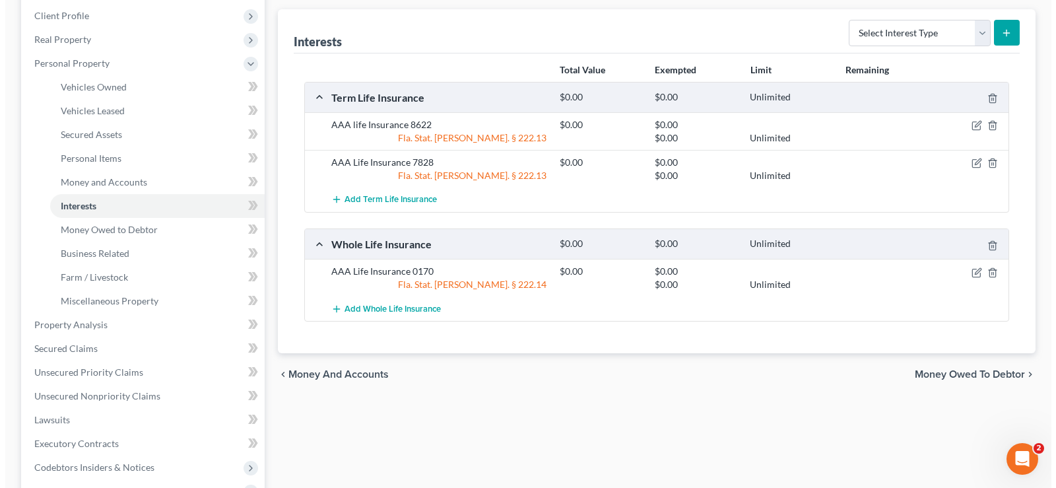
scroll to position [198, 0]
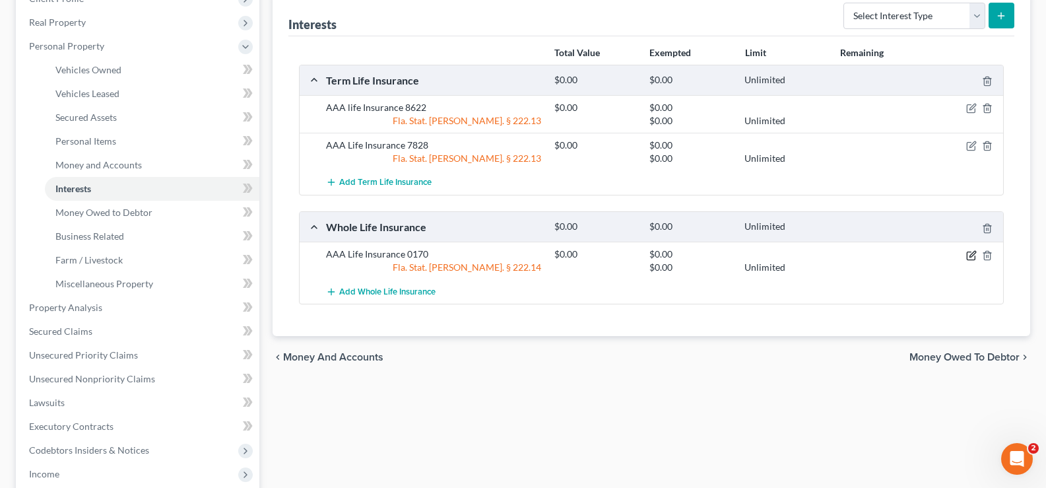
click at [972, 250] on icon "button" at bounding box center [971, 255] width 11 height 11
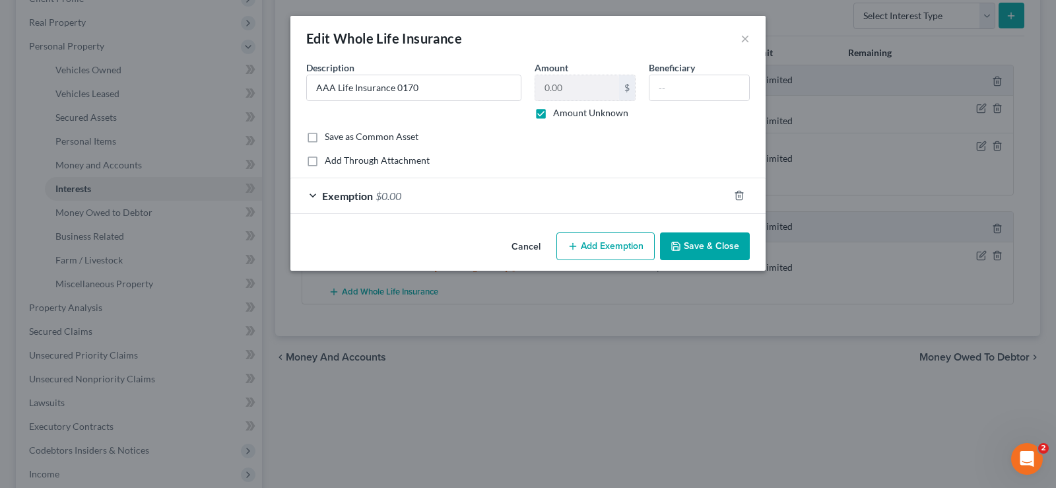
click at [553, 111] on label "Amount Unknown" at bounding box center [590, 112] width 75 height 13
click at [558, 111] on input "Amount Unknown" at bounding box center [562, 110] width 9 height 9
checkbox input "false"
drag, startPoint x: 579, startPoint y: 86, endPoint x: 572, endPoint y: 86, distance: 7.3
click at [579, 85] on input "0.00" at bounding box center [577, 87] width 84 height 25
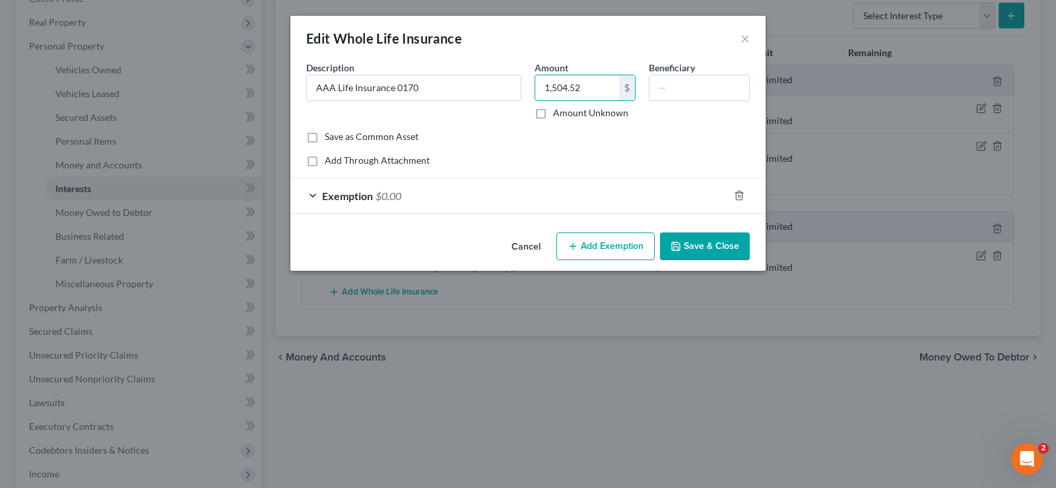
type input "1,504.52"
click at [447, 191] on div "Exemption $0.00" at bounding box center [509, 195] width 438 height 35
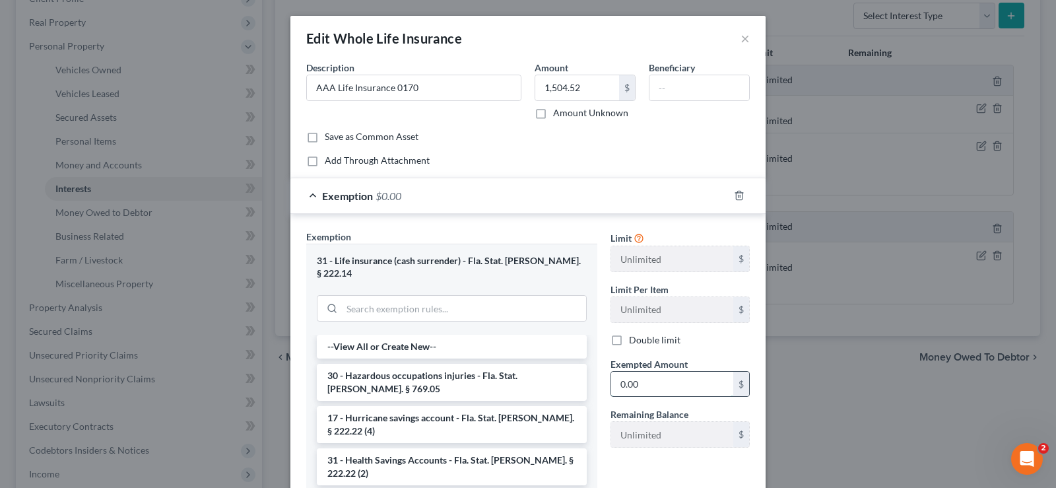
click at [648, 381] on input "0.00" at bounding box center [672, 384] width 122 height 25
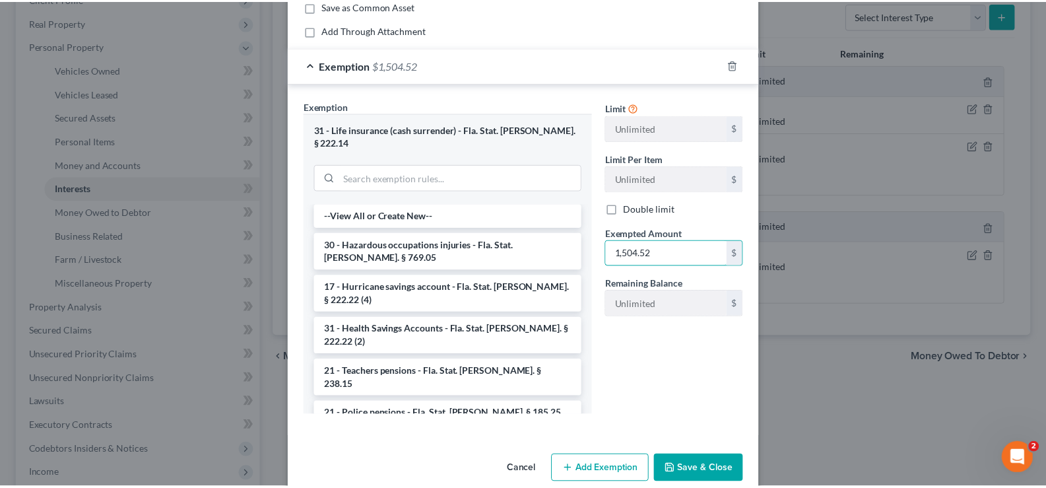
scroll to position [132, 0]
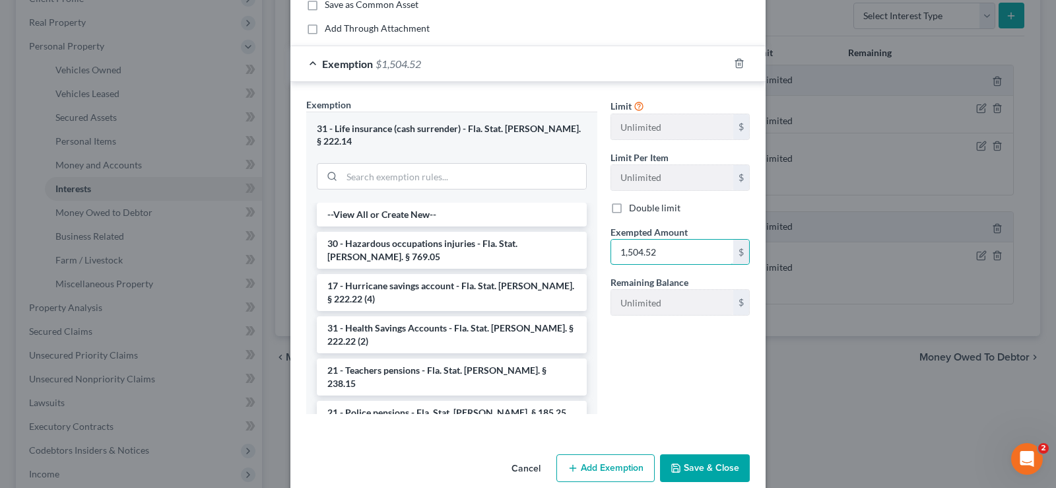
type input "1,504.52"
click at [694, 454] on button "Save & Close" at bounding box center [705, 468] width 90 height 28
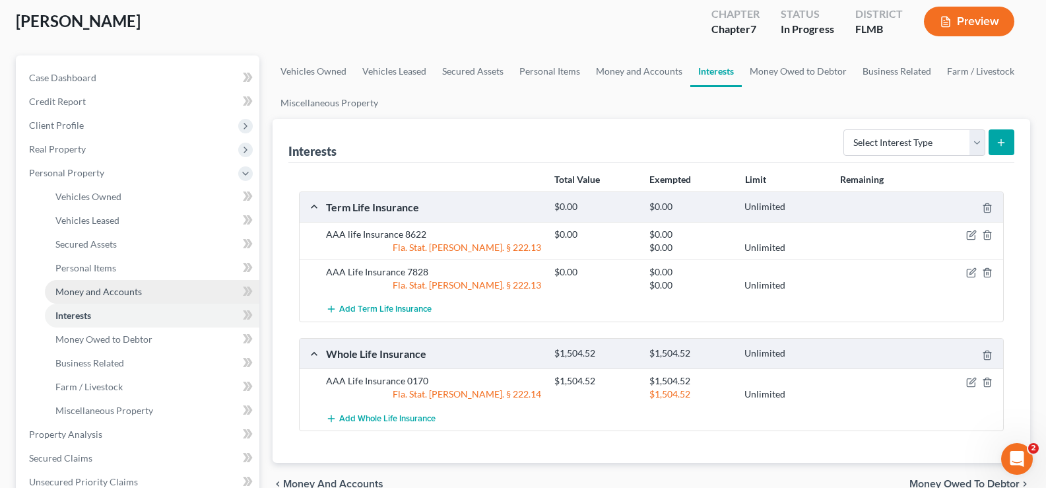
scroll to position [0, 0]
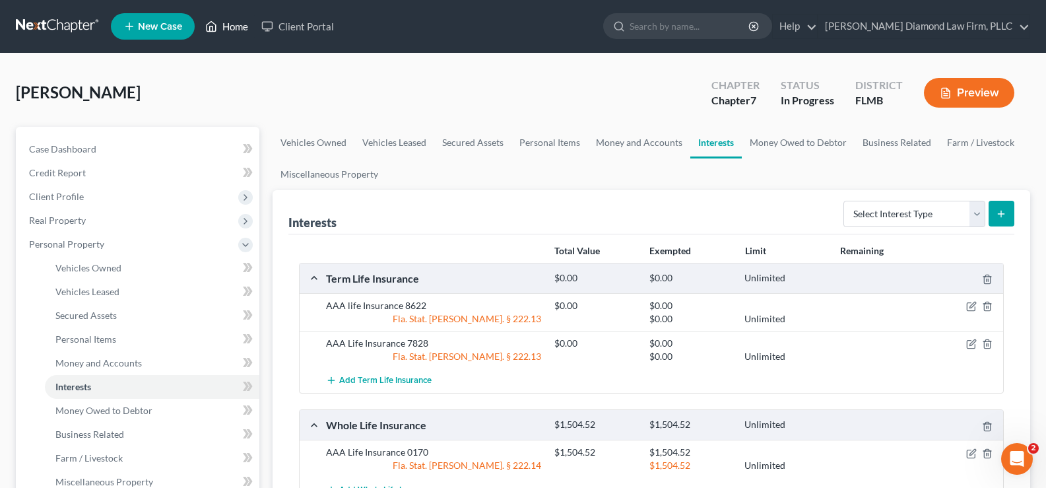
click at [247, 26] on link "Home" at bounding box center [227, 27] width 56 height 24
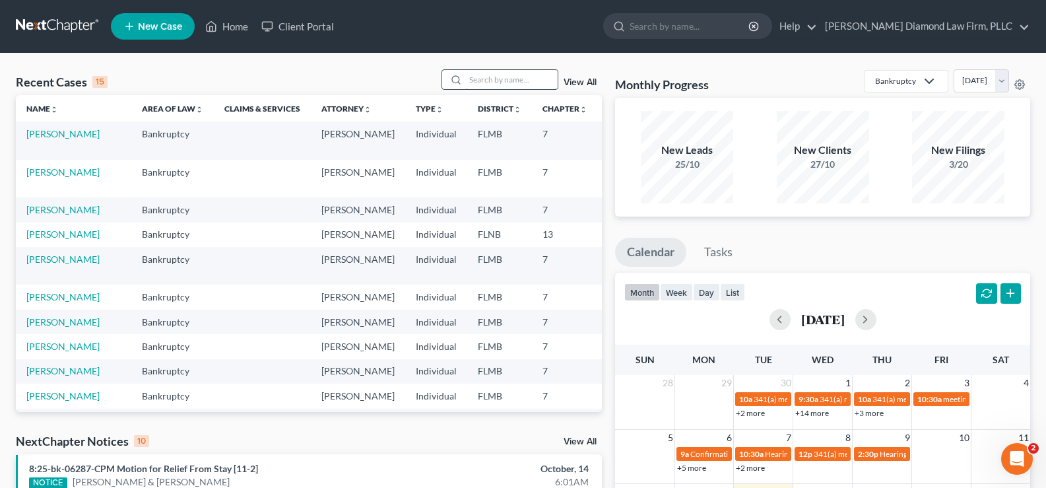
click at [511, 78] on input "search" at bounding box center [511, 79] width 92 height 19
type input "Sat"
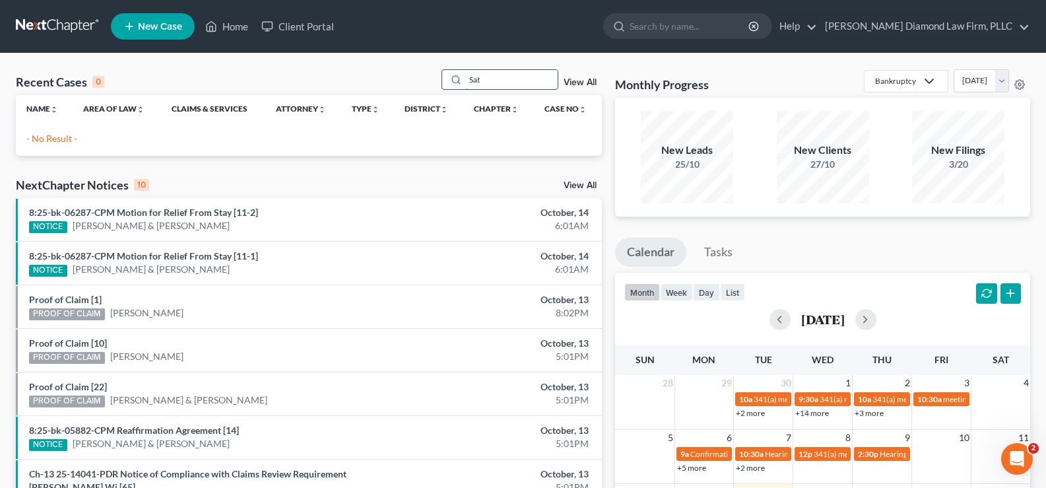
click at [465, 82] on div "Sat" at bounding box center [500, 79] width 117 height 20
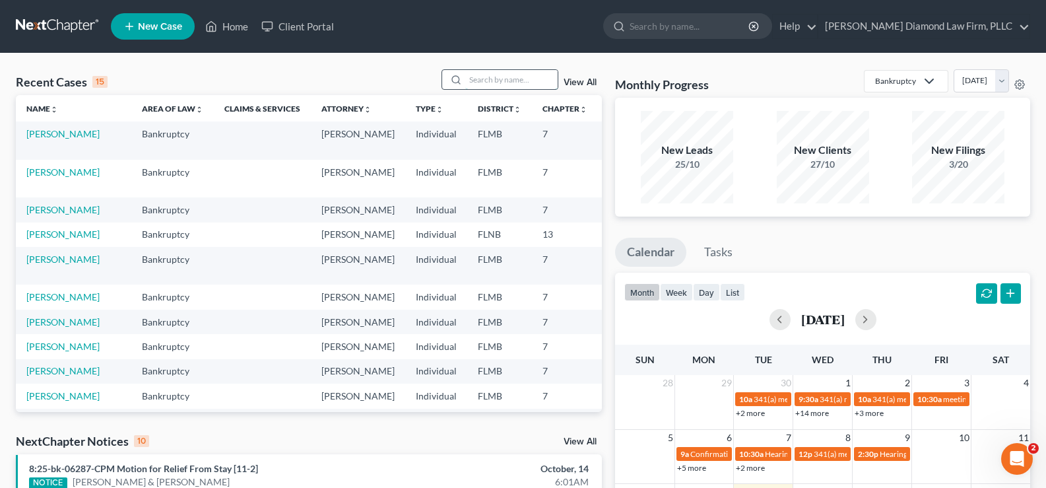
click at [507, 81] on input "search" at bounding box center [511, 79] width 92 height 19
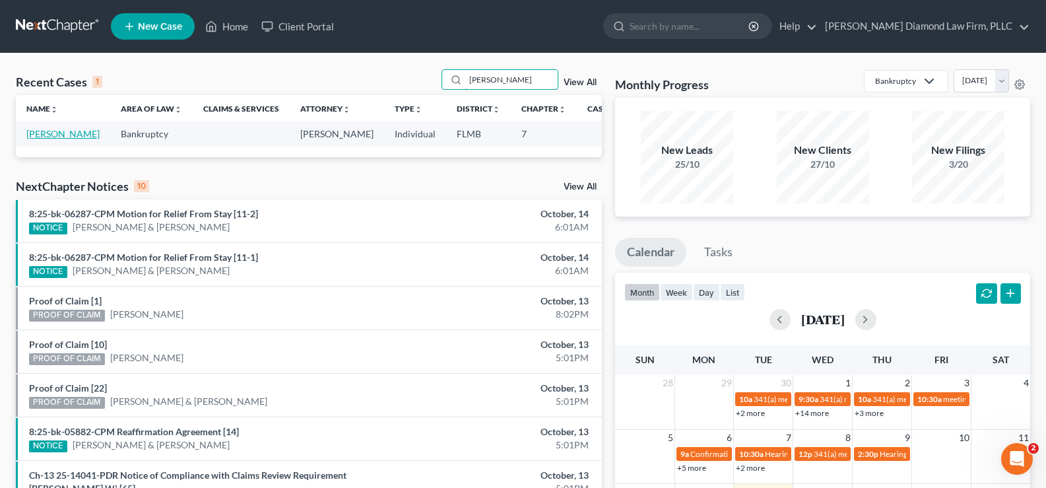
type input "[PERSON_NAME]"
click at [43, 138] on link "[PERSON_NAME]" at bounding box center [62, 133] width 73 height 11
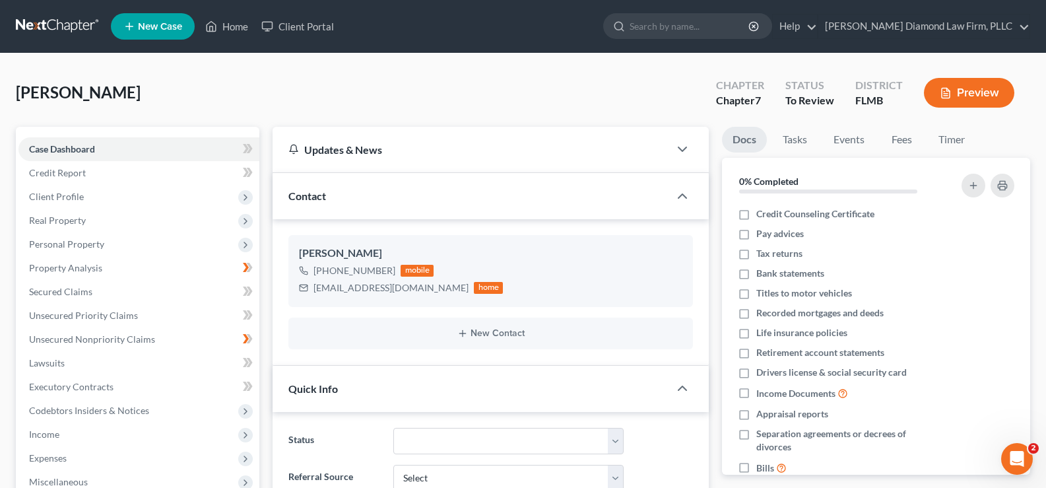
scroll to position [1538, 0]
click at [124, 245] on span "Personal Property" at bounding box center [138, 244] width 241 height 24
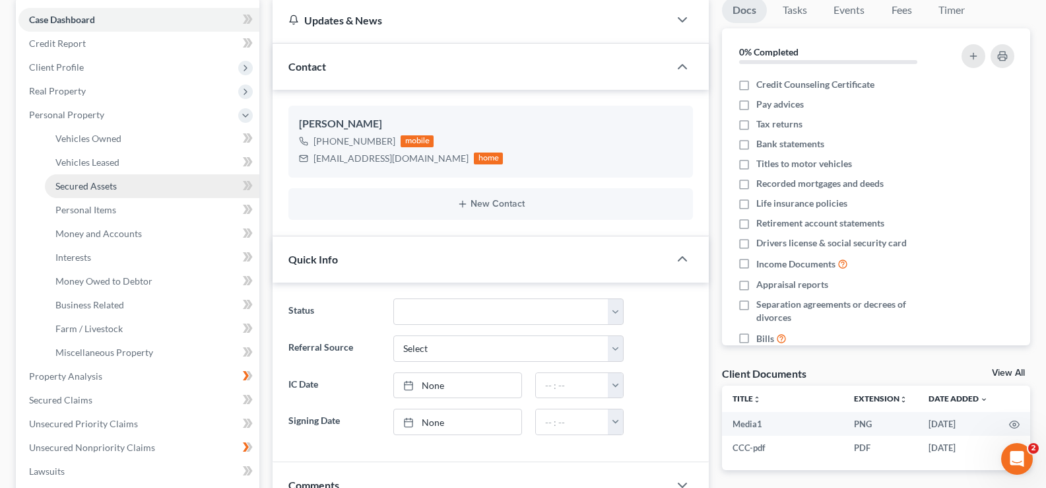
scroll to position [132, 0]
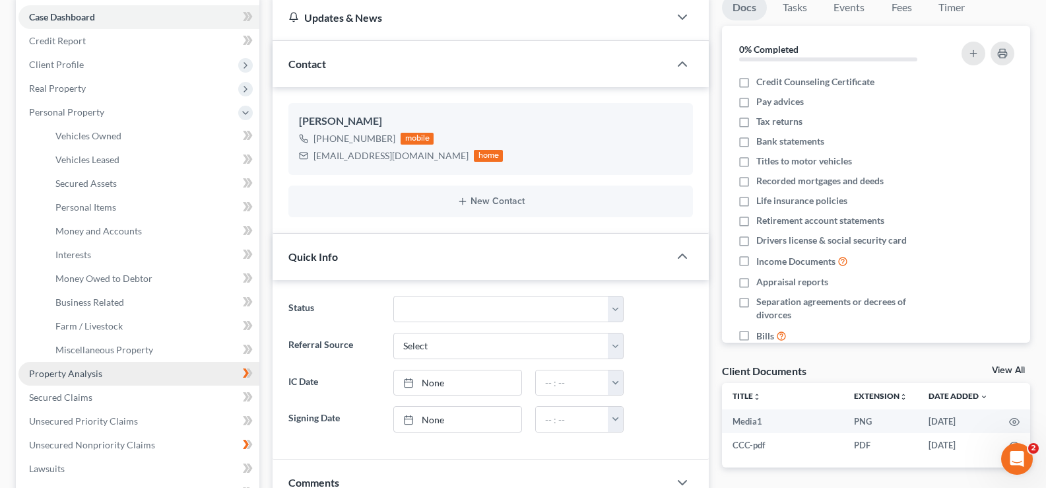
click at [117, 373] on link "Property Analysis" at bounding box center [138, 374] width 241 height 24
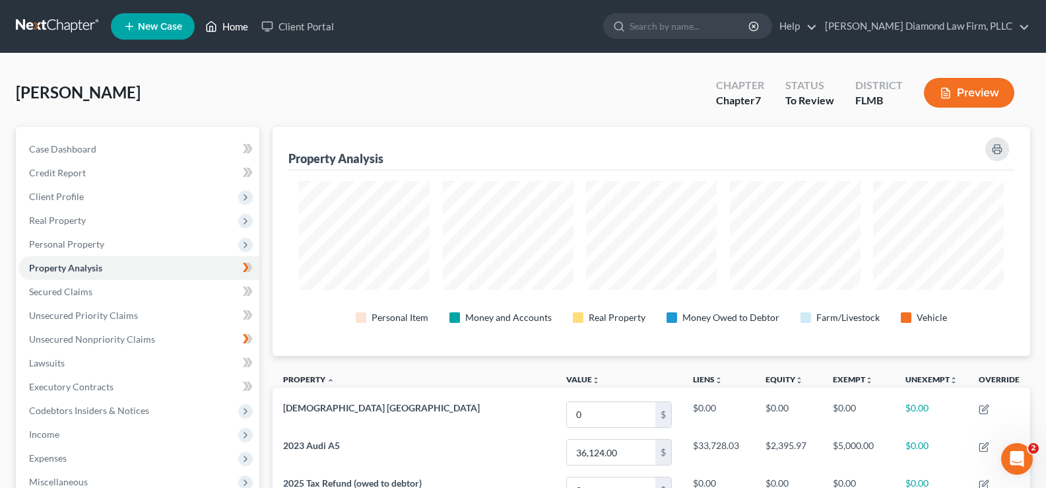
click at [237, 28] on link "Home" at bounding box center [227, 27] width 56 height 24
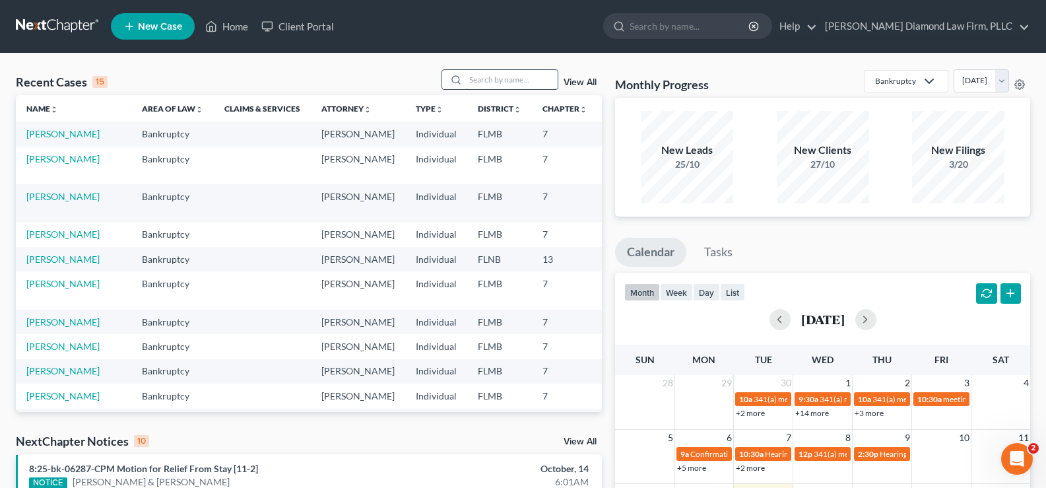
click at [480, 77] on input "search" at bounding box center [511, 79] width 92 height 19
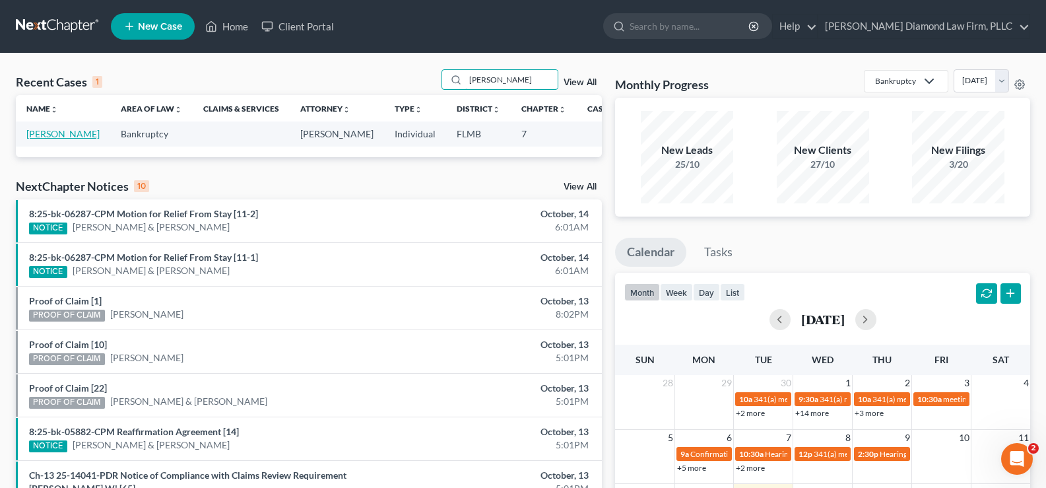
type input "[PERSON_NAME]"
click at [46, 138] on link "[PERSON_NAME]" at bounding box center [62, 133] width 73 height 11
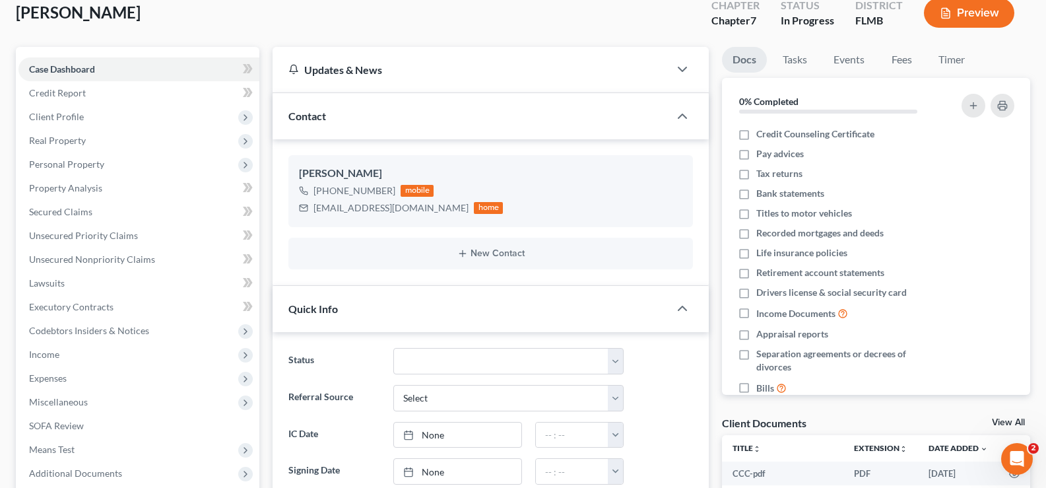
scroll to position [264, 0]
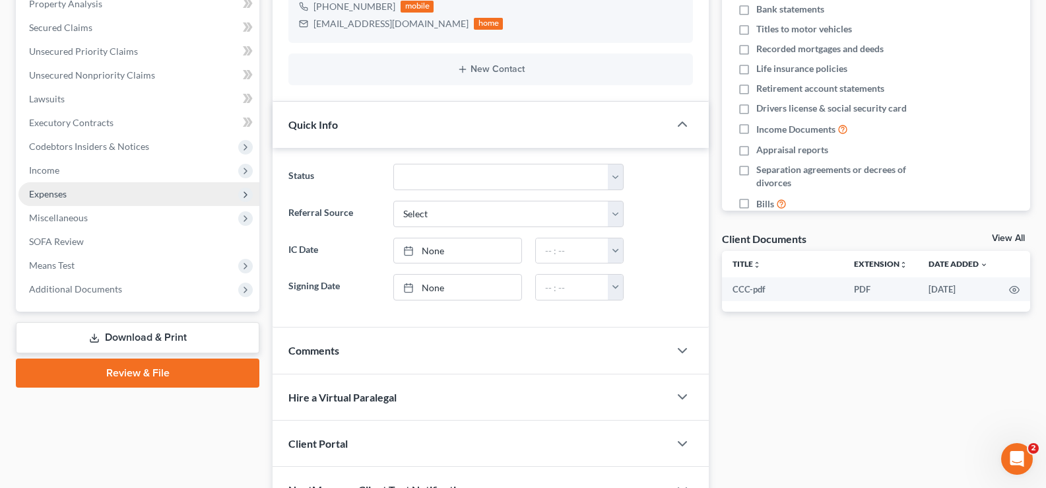
click at [108, 195] on span "Expenses" at bounding box center [138, 194] width 241 height 24
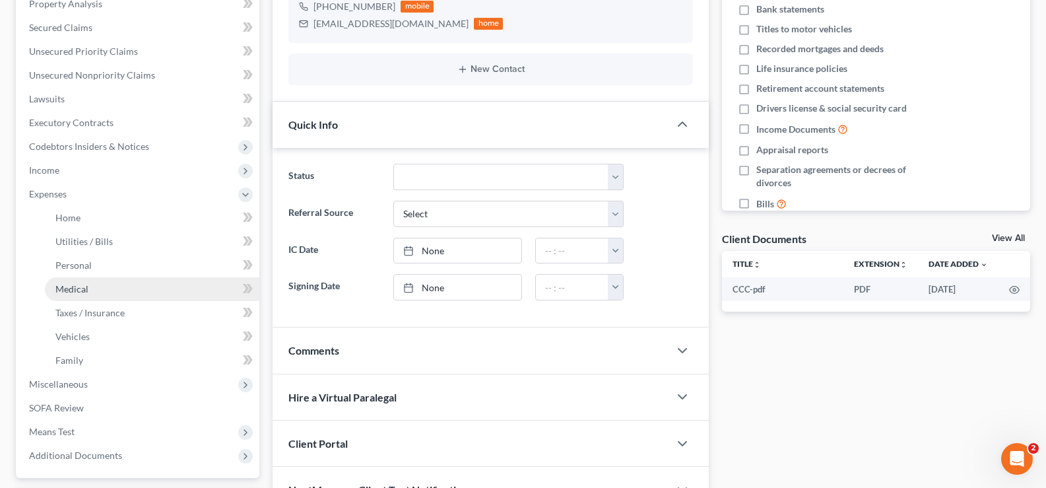
click at [118, 284] on link "Medical" at bounding box center [152, 289] width 214 height 24
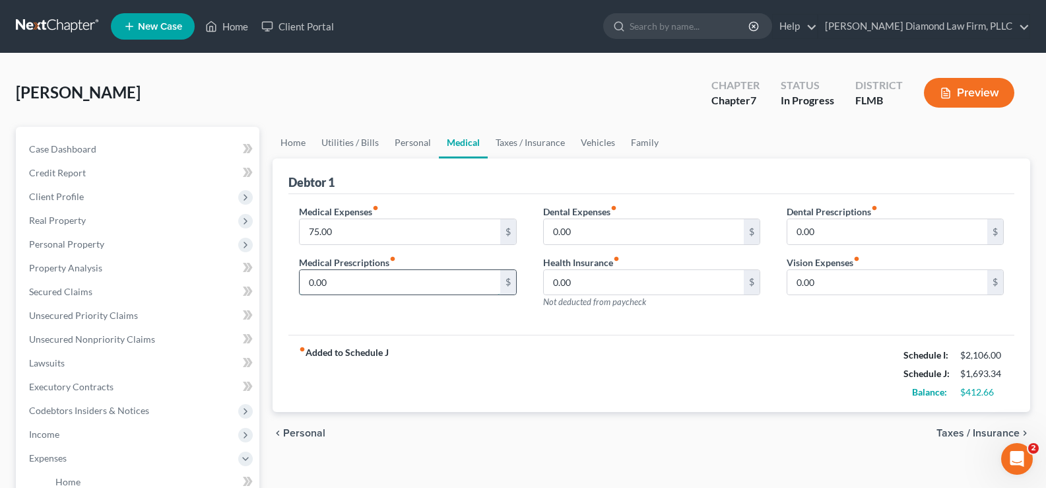
click at [343, 288] on input "0.00" at bounding box center [400, 282] width 200 height 25
type input "70"
click at [355, 238] on input "75.00" at bounding box center [400, 231] width 200 height 25
type input "100"
